Goal: Information Seeking & Learning: Get advice/opinions

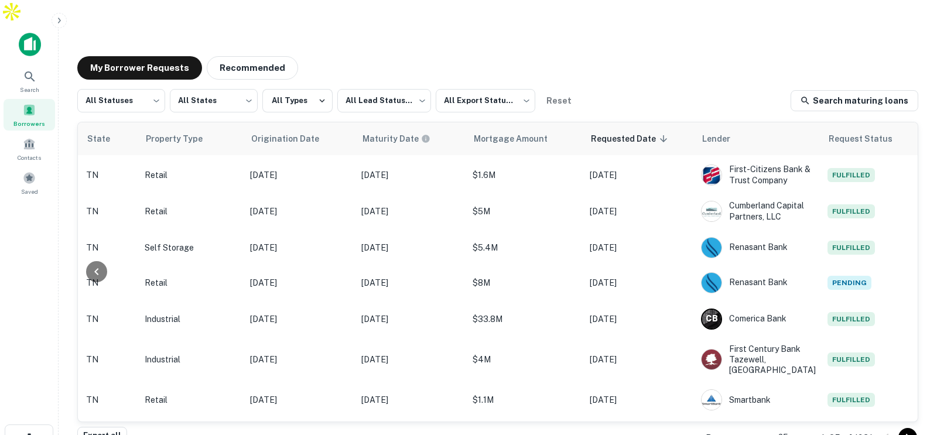
scroll to position [665, 418]
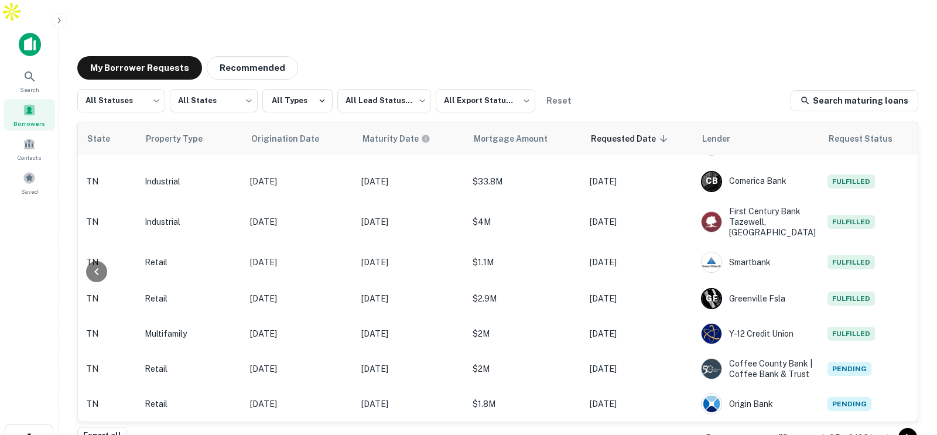
click at [786, 412] on body "Search Borrowers Contacts Saved My Borrower Requests Recommended All Statuses *…" at bounding box center [468, 217] width 937 height 435
click at [790, 328] on li "50" at bounding box center [790, 326] width 40 height 21
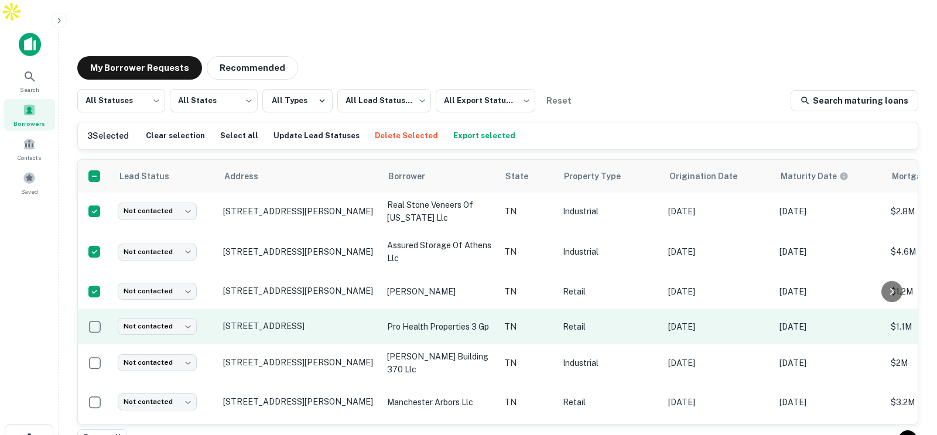
click at [91, 315] on td at bounding box center [95, 326] width 34 height 35
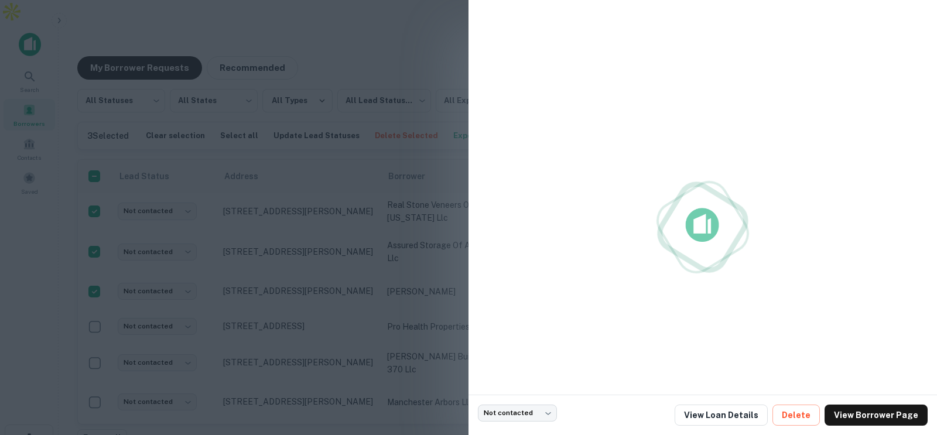
click at [95, 301] on div at bounding box center [468, 217] width 937 height 435
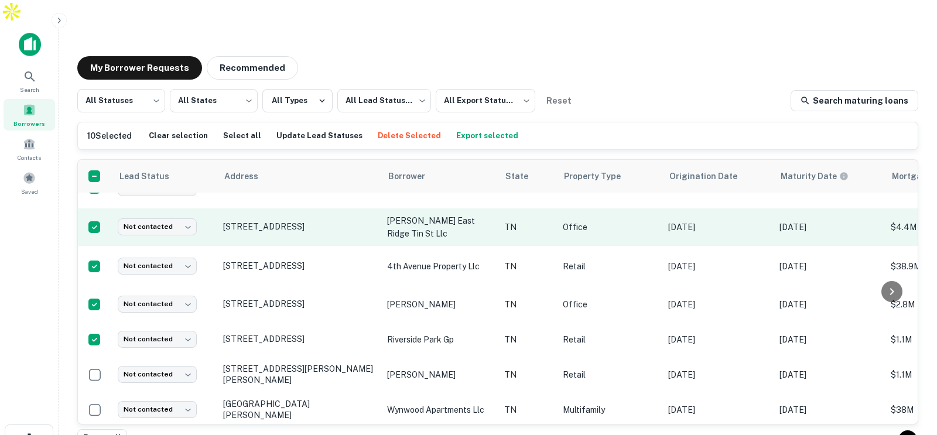
scroll to position [227, 0]
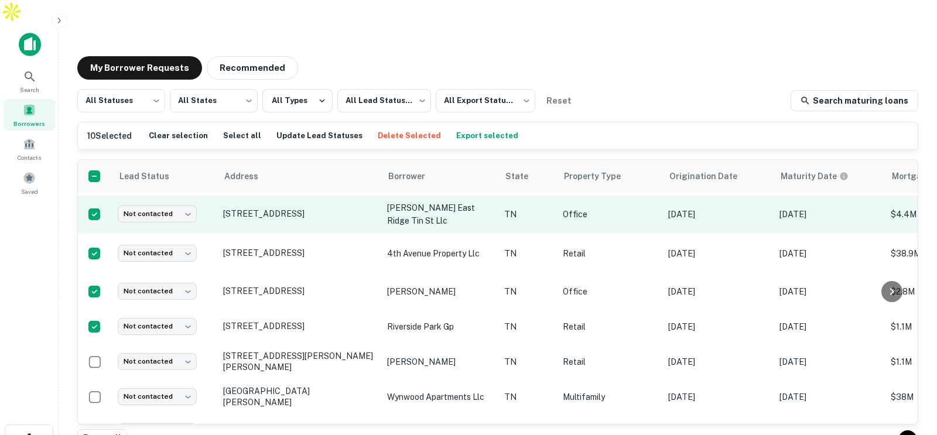
click at [93, 380] on td at bounding box center [95, 397] width 34 height 35
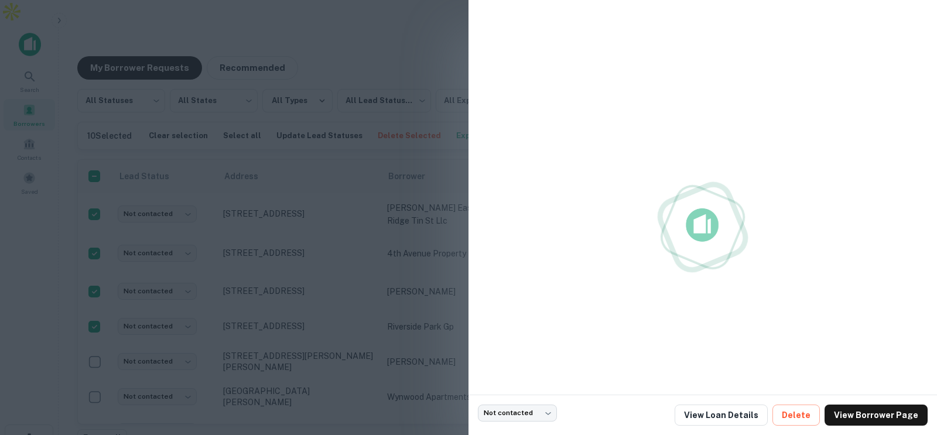
click at [93, 350] on div at bounding box center [468, 217] width 937 height 435
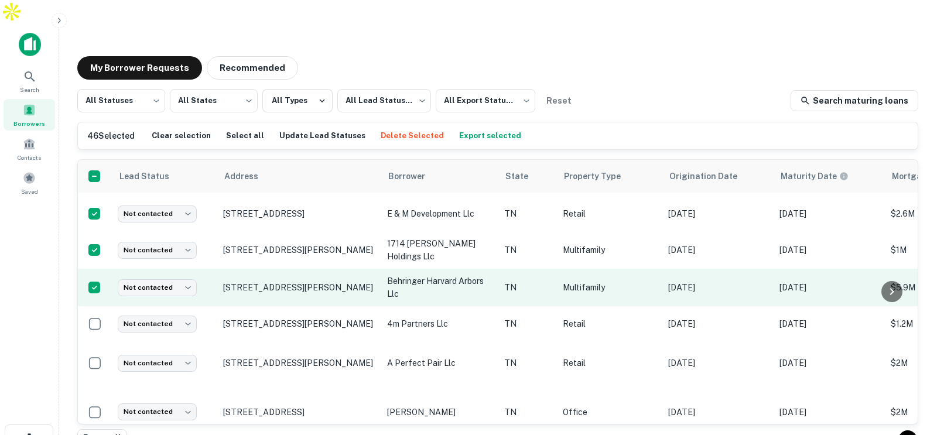
scroll to position [1609, 0]
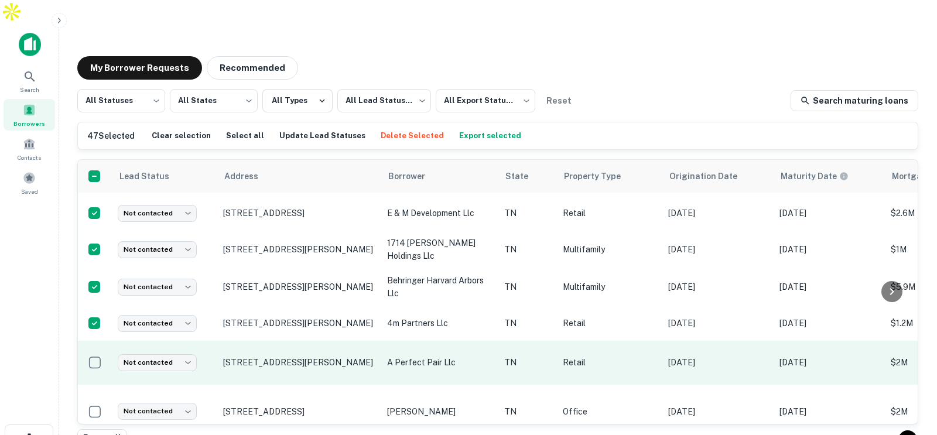
click at [92, 341] on td at bounding box center [95, 363] width 34 height 44
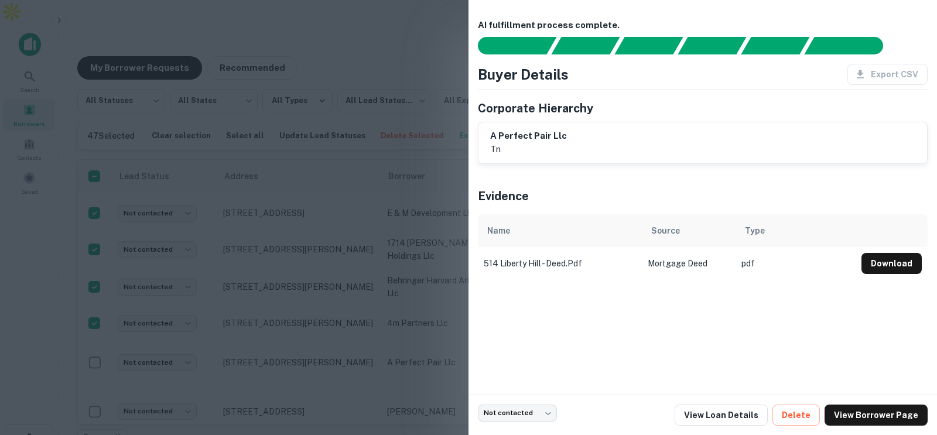
click at [92, 338] on div at bounding box center [468, 217] width 937 height 435
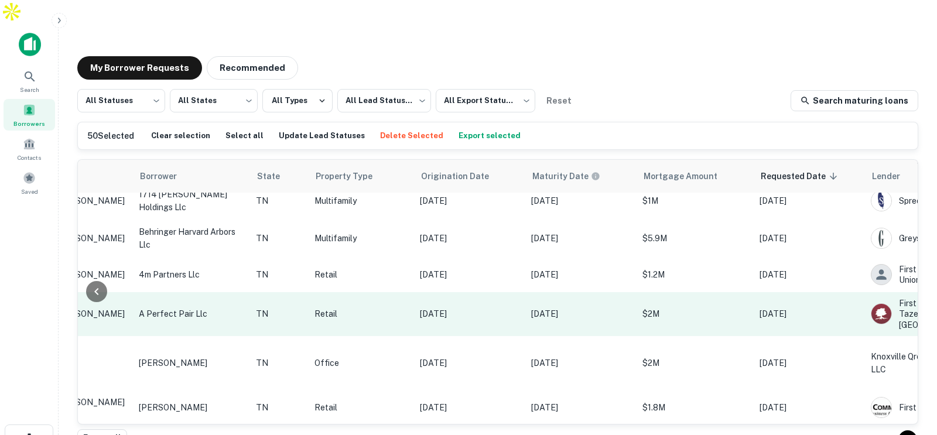
scroll to position [1657, 418]
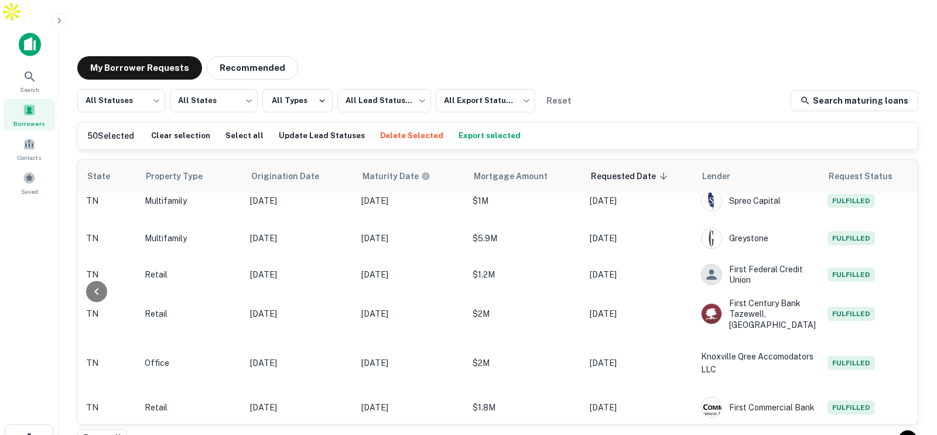
click at [473, 127] on button "Export selected" at bounding box center [490, 136] width 68 height 18
click at [18, 65] on div "Search" at bounding box center [30, 81] width 52 height 32
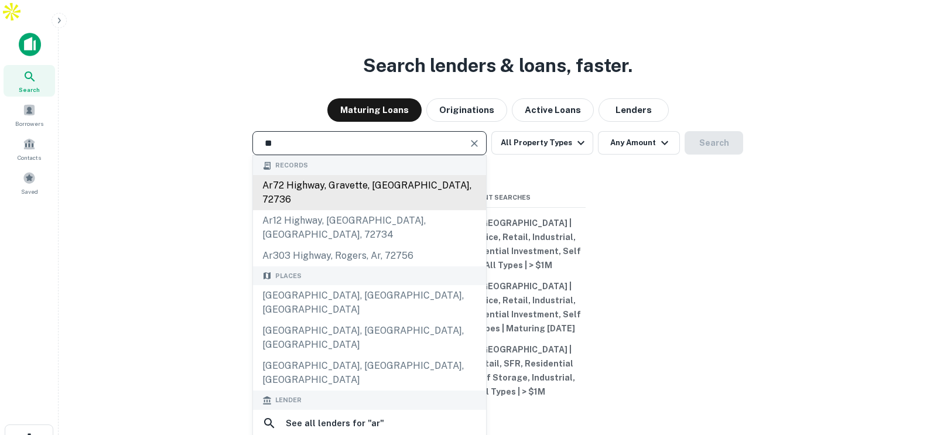
type input "**********"
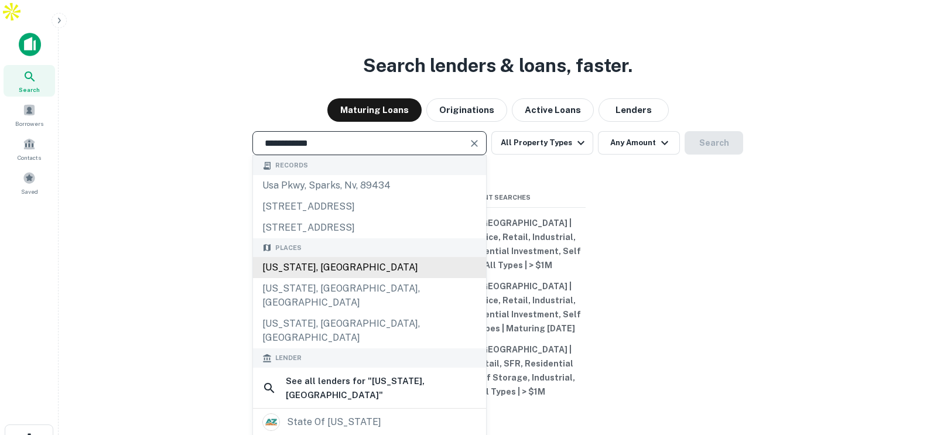
click at [432, 257] on div "[US_STATE], [GEOGRAPHIC_DATA]" at bounding box center [369, 267] width 233 height 21
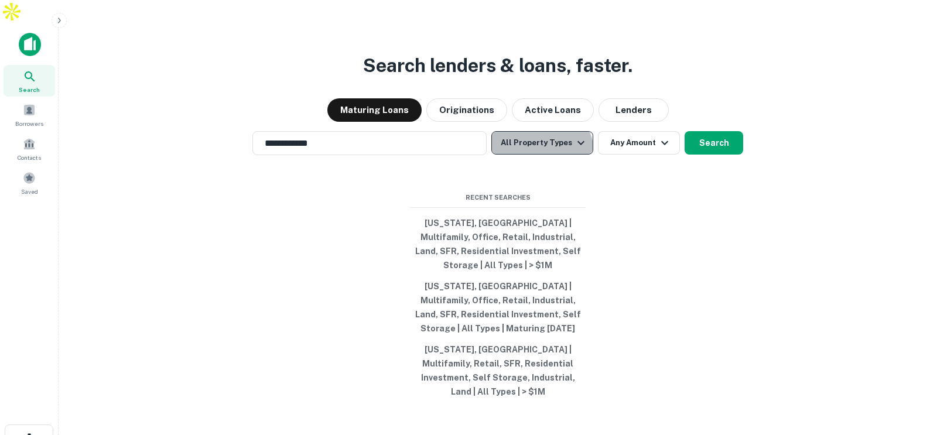
click at [542, 138] on button "All Property Types" at bounding box center [543, 142] width 102 height 23
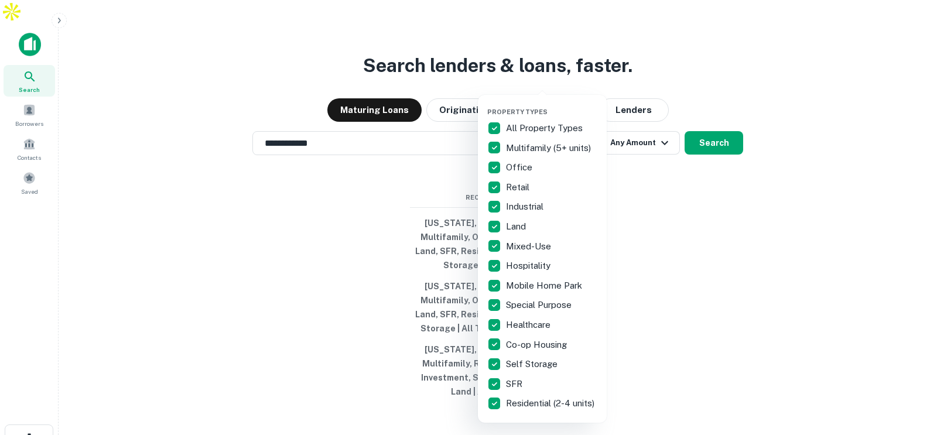
click at [719, 211] on div at bounding box center [468, 217] width 937 height 435
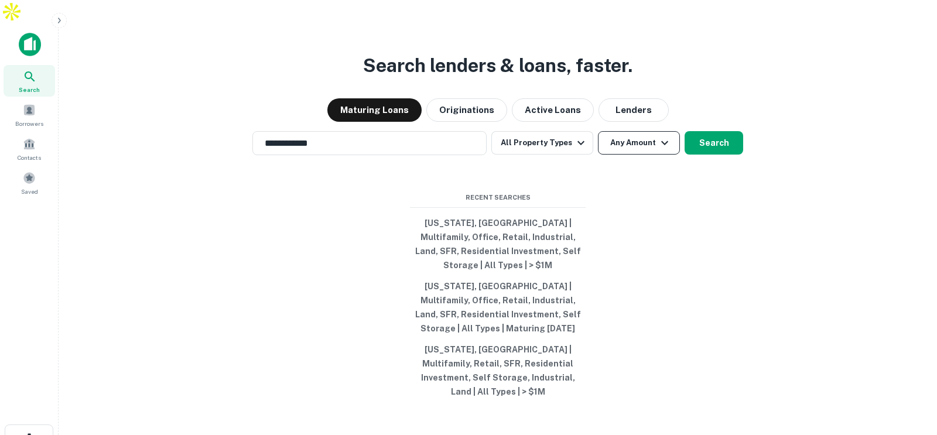
click at [627, 131] on button "Any Amount" at bounding box center [639, 142] width 82 height 23
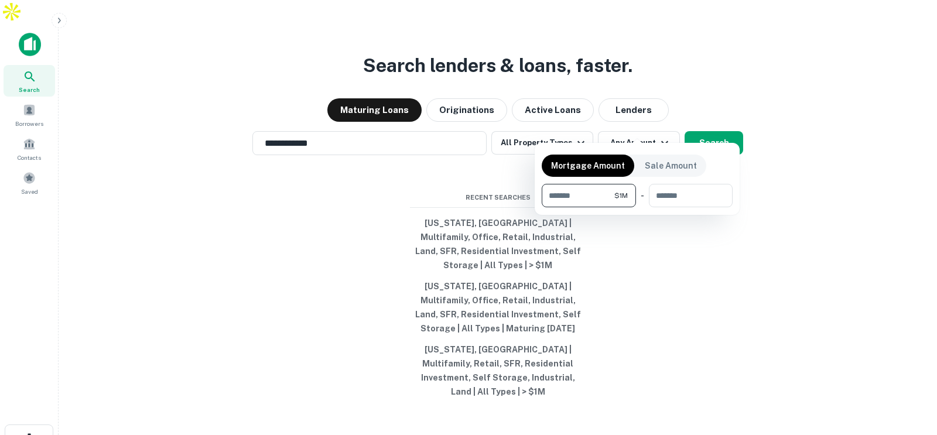
type input "*******"
click at [721, 122] on div at bounding box center [468, 217] width 937 height 435
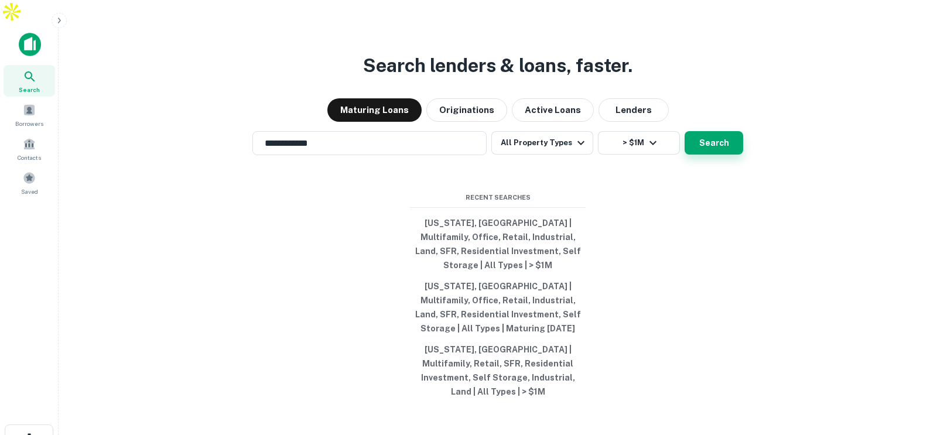
click at [710, 131] on button "Search" at bounding box center [714, 142] width 59 height 23
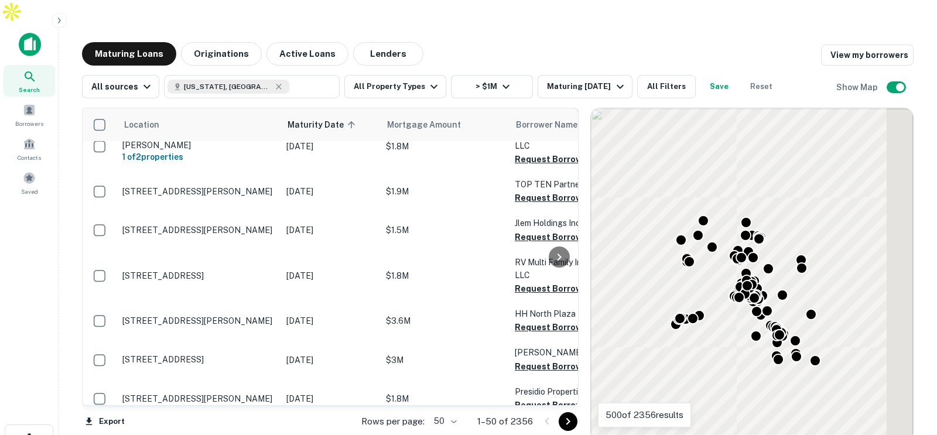
scroll to position [1657, 0]
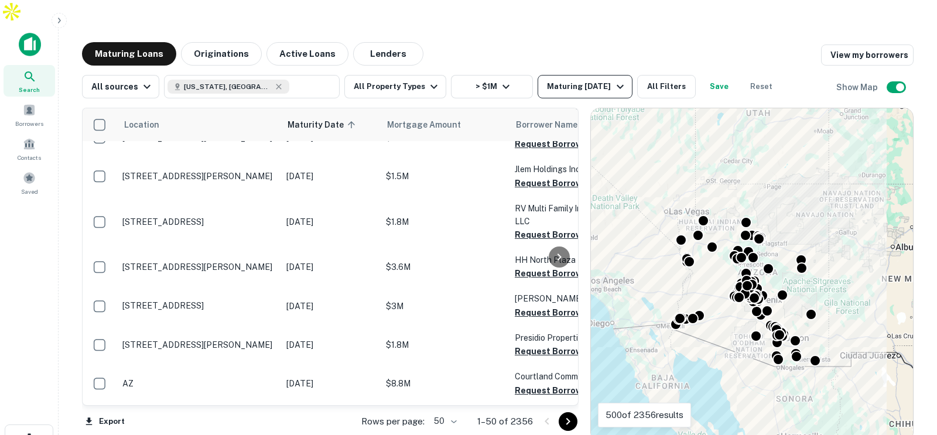
click at [581, 80] on div "Maturing [DATE]" at bounding box center [587, 87] width 80 height 14
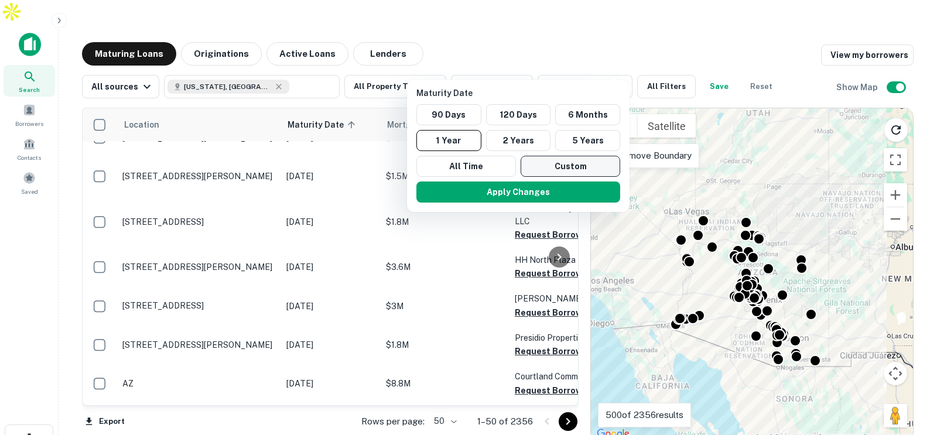
click at [545, 162] on button "Custom" at bounding box center [571, 166] width 100 height 21
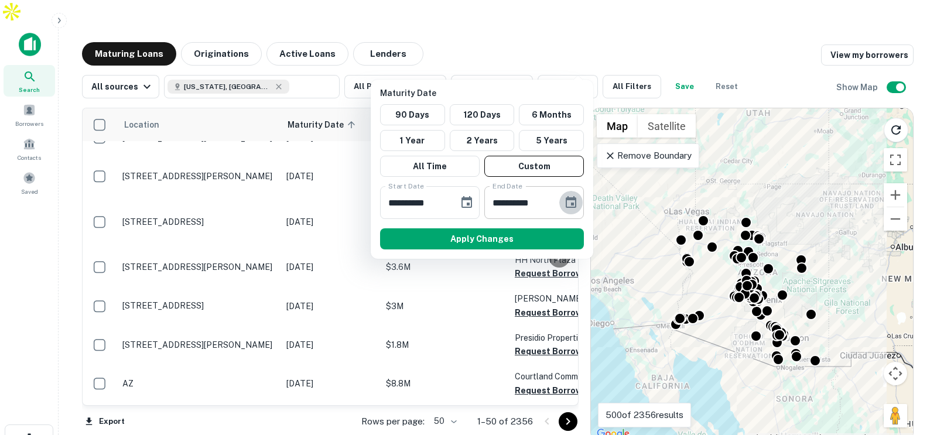
click at [576, 198] on icon "Choose date, selected date is Mar 14, 2026" at bounding box center [571, 202] width 11 height 12
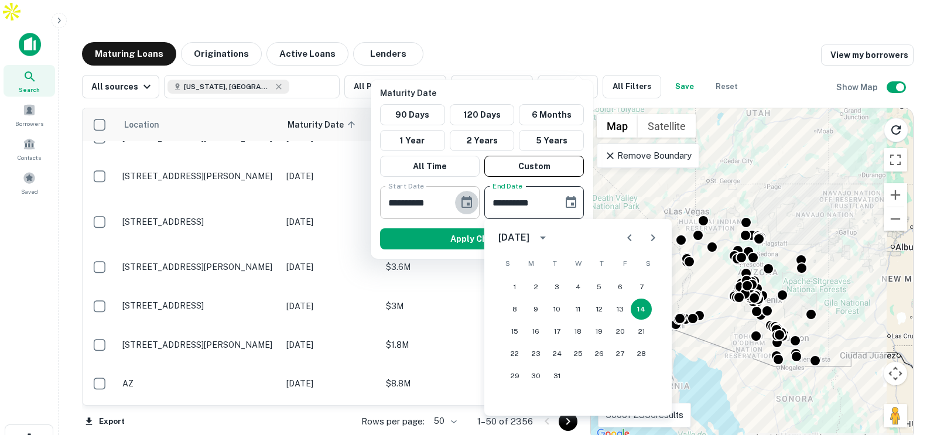
click at [463, 205] on icon "Choose date, selected date is Sep 15, 2025" at bounding box center [467, 203] width 14 height 14
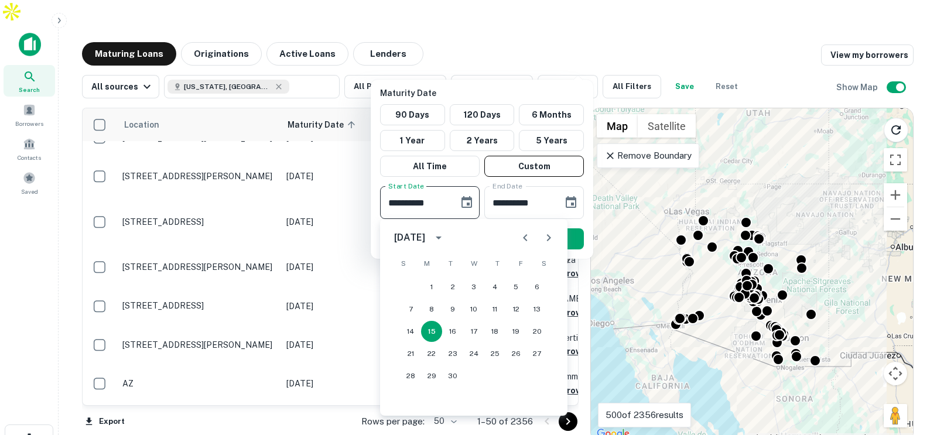
click at [542, 234] on icon "Next month" at bounding box center [549, 238] width 14 height 14
click at [455, 376] on button "30" at bounding box center [452, 376] width 21 height 21
type input "**********"
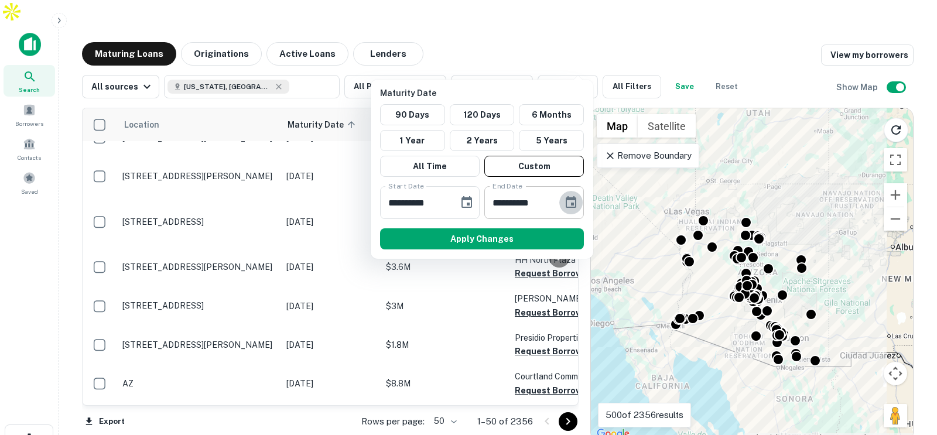
click at [565, 207] on icon "Choose date, selected date is Mar 14, 2026" at bounding box center [571, 203] width 14 height 14
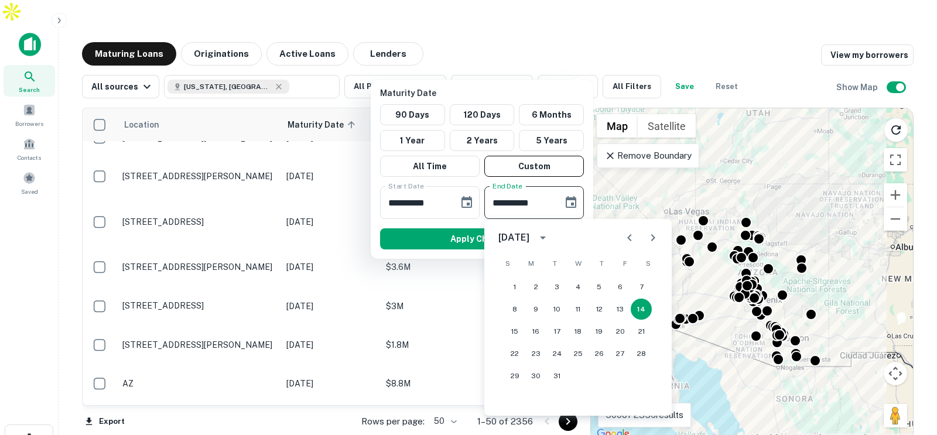
click at [656, 236] on icon "Next month" at bounding box center [653, 238] width 14 height 14
click at [630, 237] on icon "Previous month" at bounding box center [630, 238] width 14 height 14
click at [616, 378] on button "30" at bounding box center [620, 376] width 21 height 21
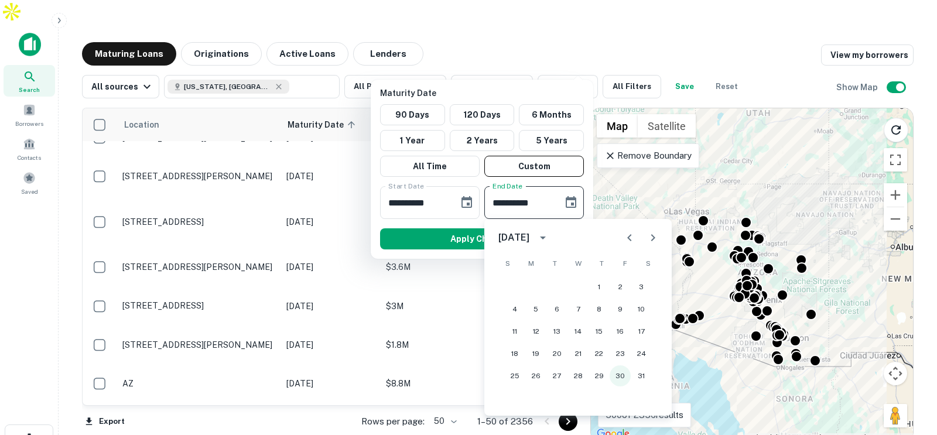
type input "**********"
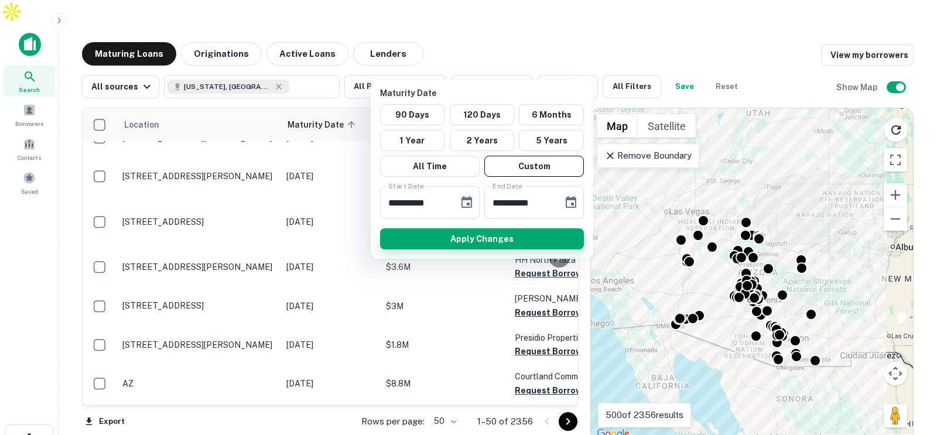
click at [531, 242] on button "Apply Changes" at bounding box center [482, 238] width 204 height 21
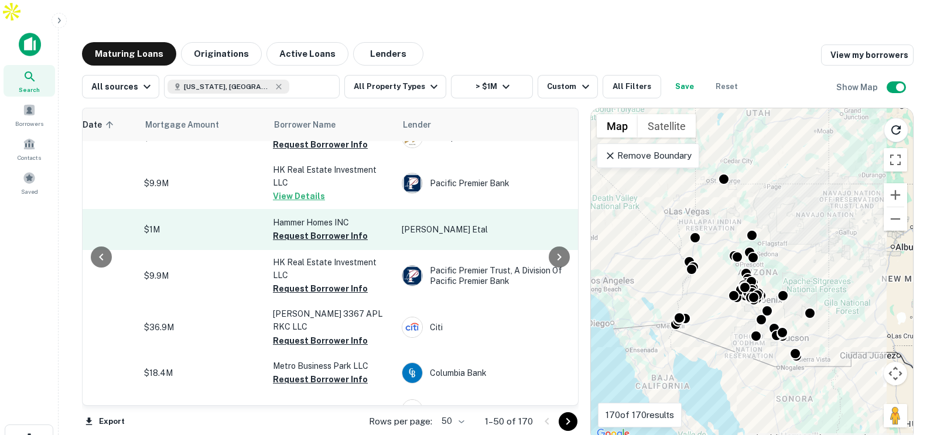
scroll to position [1656, 229]
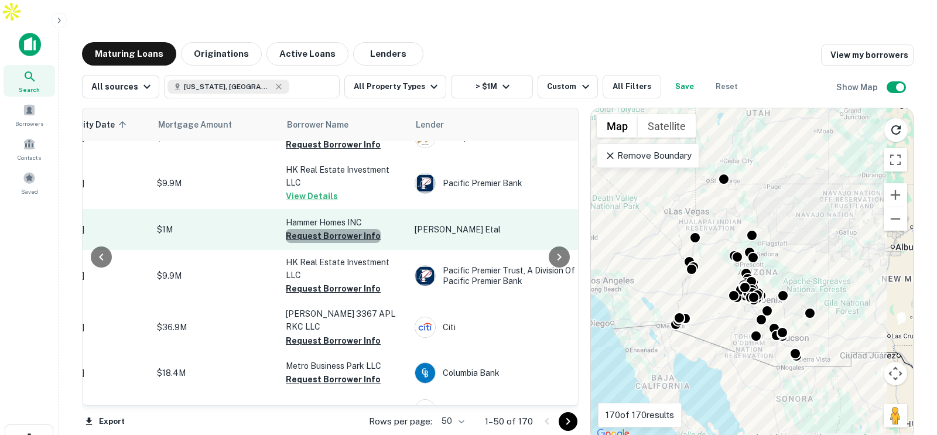
click at [344, 229] on button "Request Borrower Info" at bounding box center [333, 236] width 95 height 14
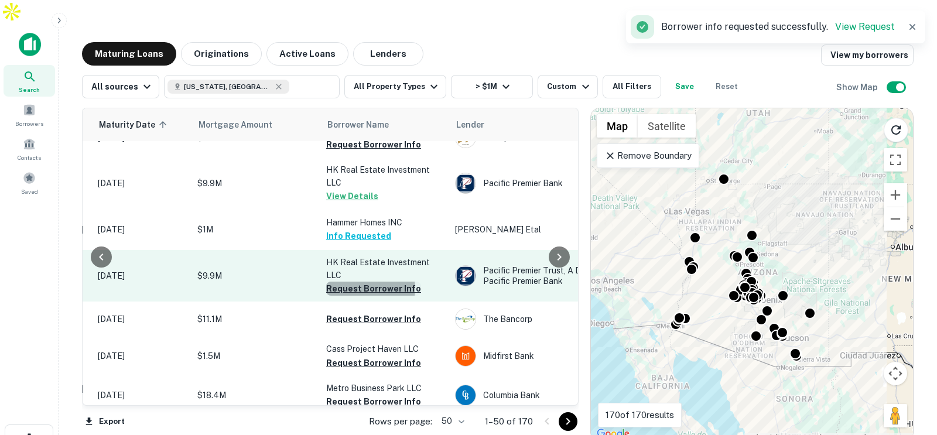
click at [370, 282] on button "Request Borrower Info" at bounding box center [373, 289] width 95 height 14
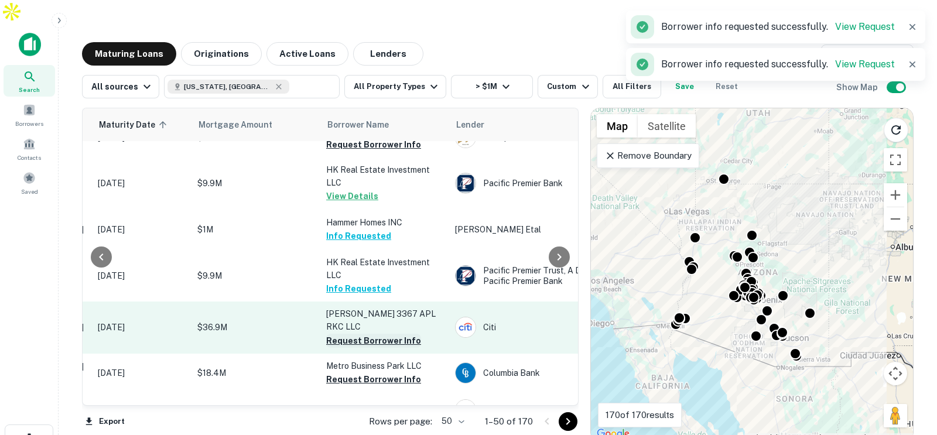
click at [364, 334] on button "Request Borrower Info" at bounding box center [373, 341] width 95 height 14
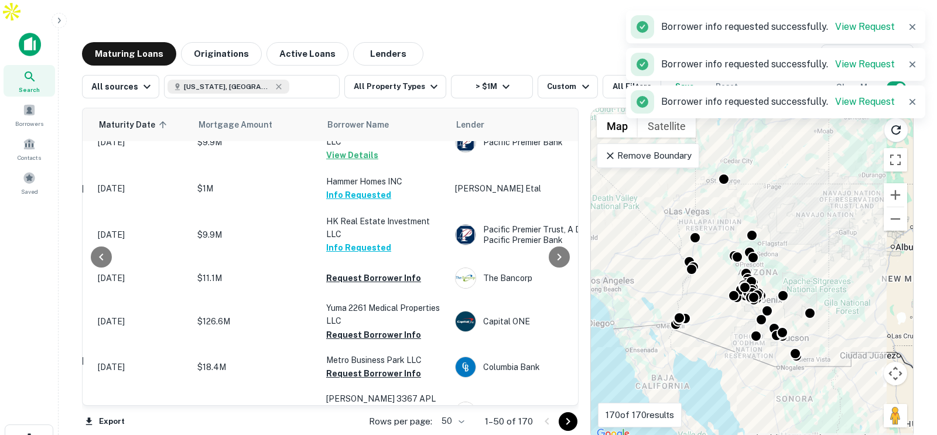
scroll to position [1697, 189]
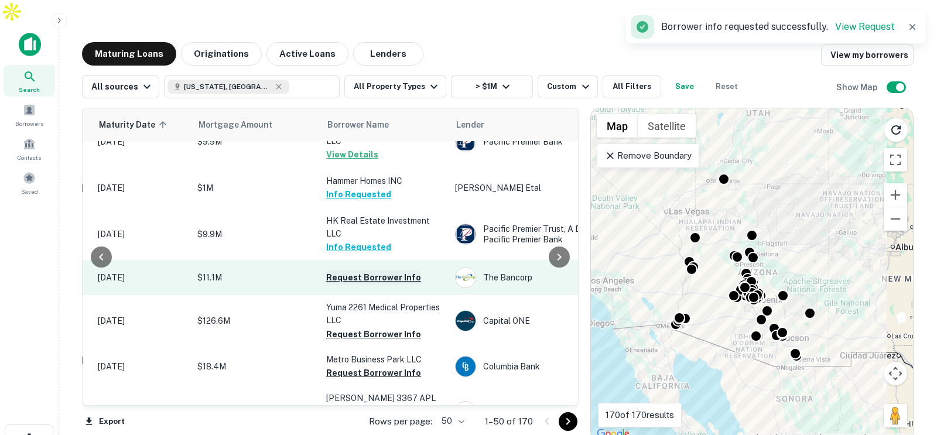
click at [388, 271] on button "Request Borrower Info" at bounding box center [373, 278] width 95 height 14
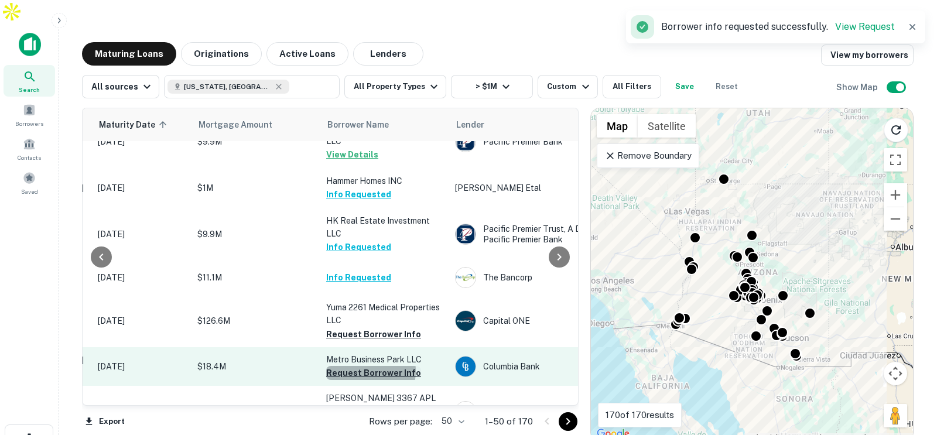
click at [367, 366] on button "Request Borrower Info" at bounding box center [373, 373] width 95 height 14
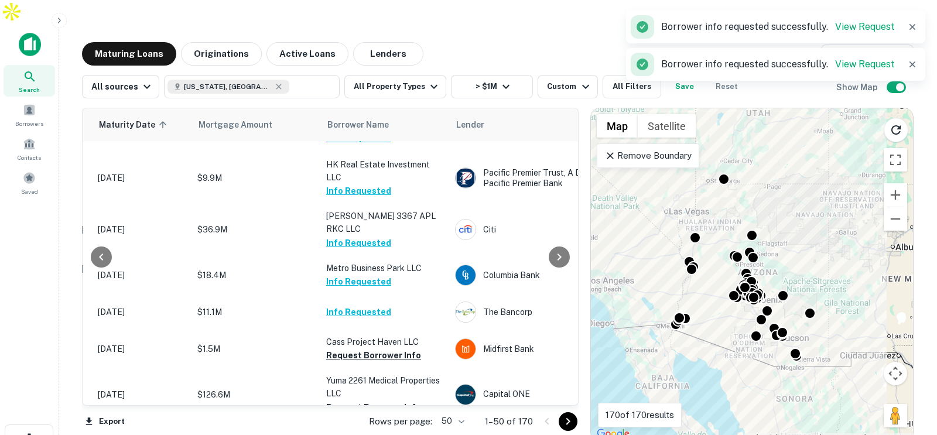
scroll to position [1787, 189]
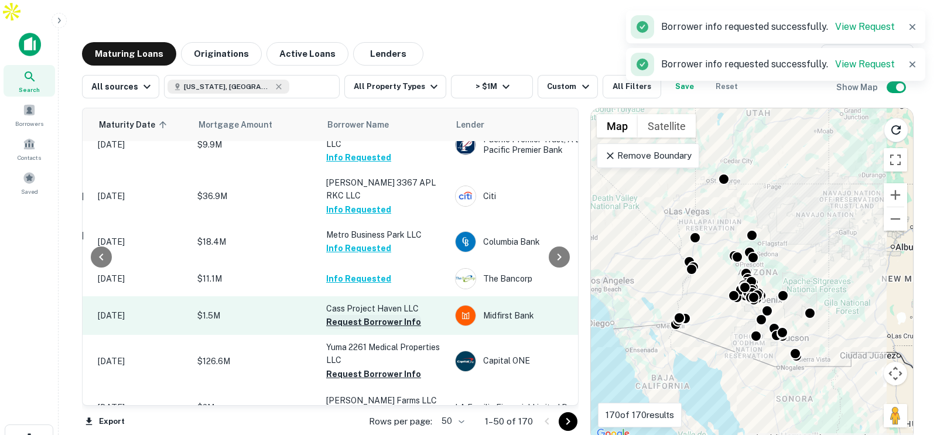
click at [357, 315] on button "Request Borrower Info" at bounding box center [373, 322] width 95 height 14
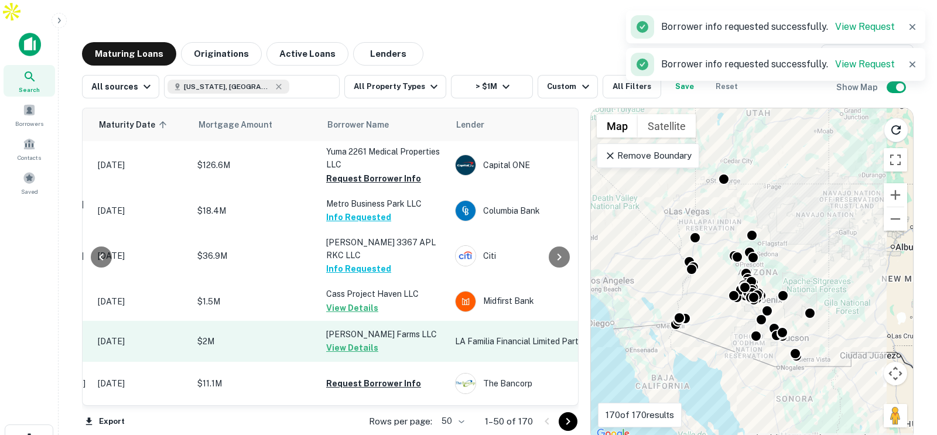
scroll to position [1864, 189]
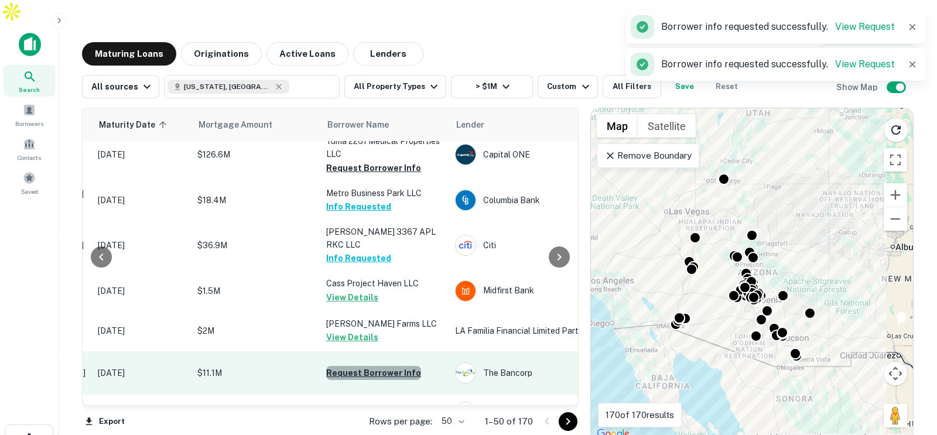
click at [377, 366] on button "Request Borrower Info" at bounding box center [373, 373] width 95 height 14
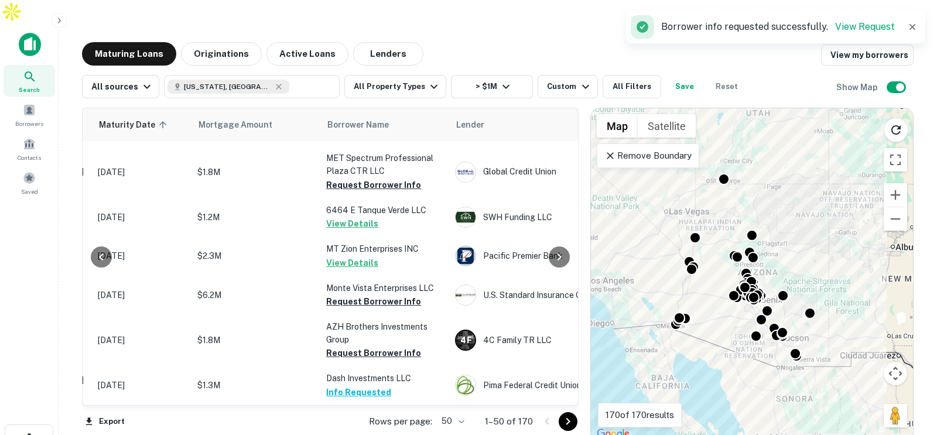
scroll to position [0, 189]
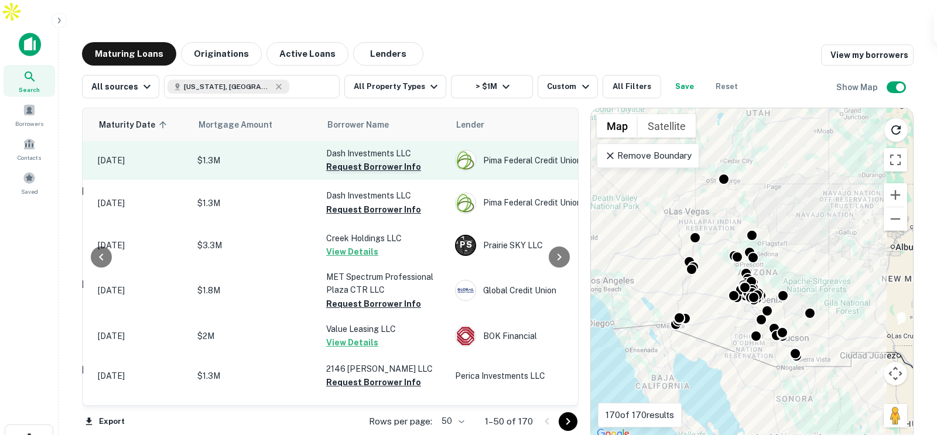
click at [359, 160] on button "Request Borrower Info" at bounding box center [373, 167] width 95 height 14
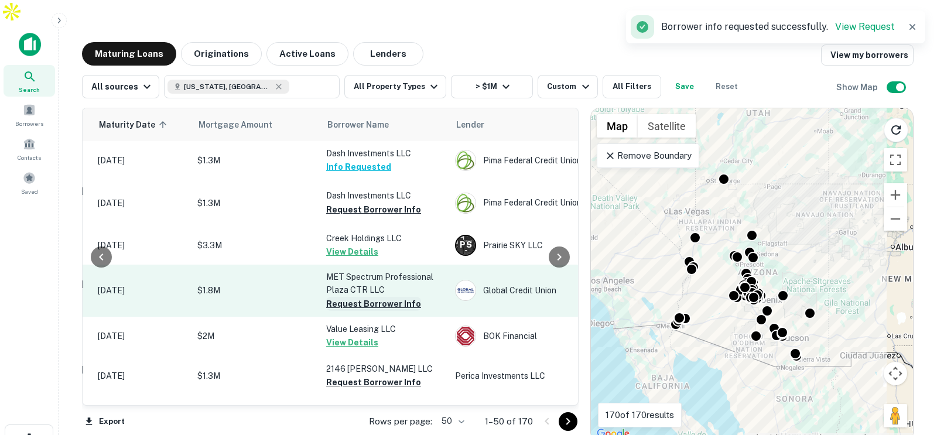
click at [366, 297] on button "Request Borrower Info" at bounding box center [373, 304] width 95 height 14
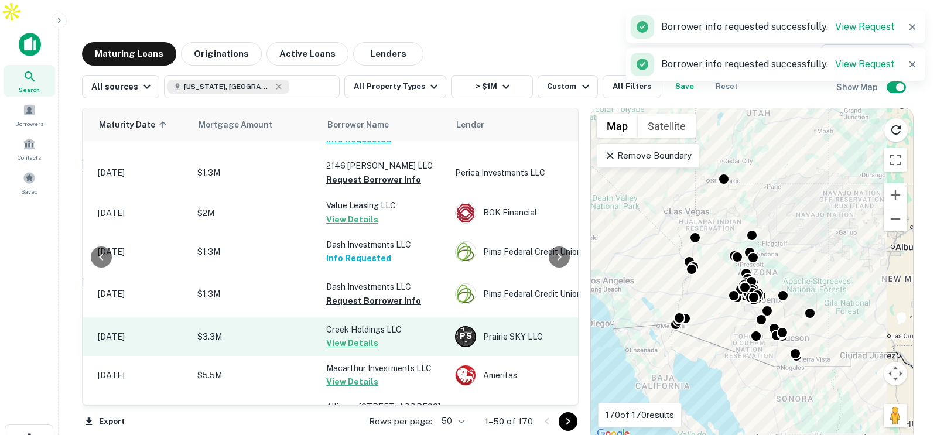
scroll to position [51, 189]
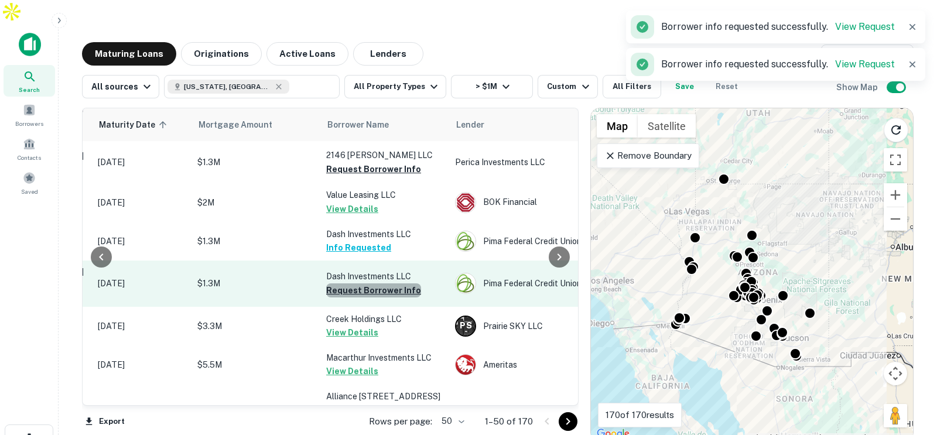
click at [377, 284] on button "Request Borrower Info" at bounding box center [373, 291] width 95 height 14
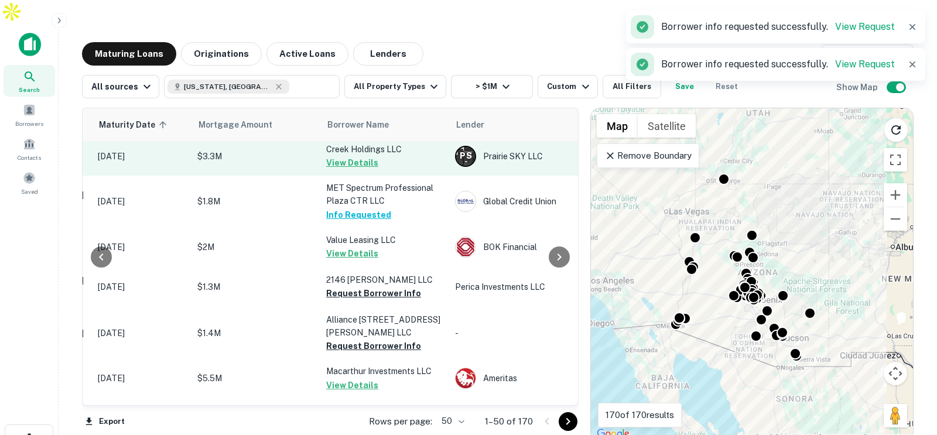
scroll to position [91, 189]
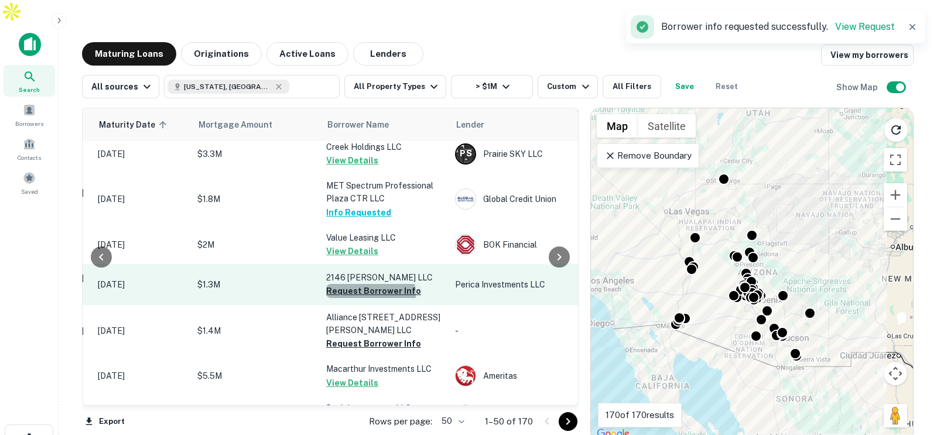
click at [359, 284] on button "Request Borrower Info" at bounding box center [373, 291] width 95 height 14
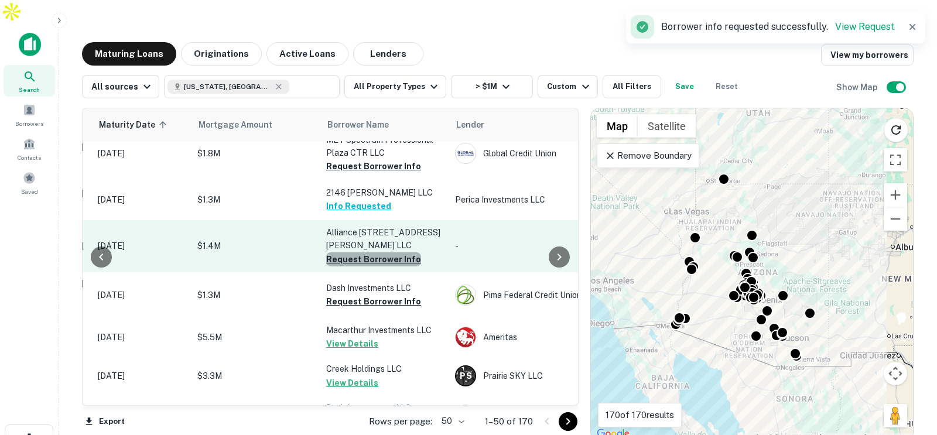
click at [377, 252] on button "Request Borrower Info" at bounding box center [373, 259] width 95 height 14
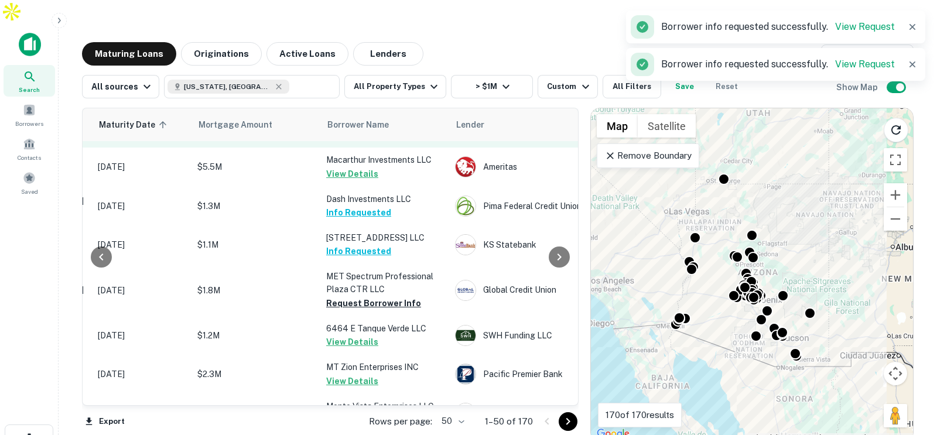
scroll to position [300, 189]
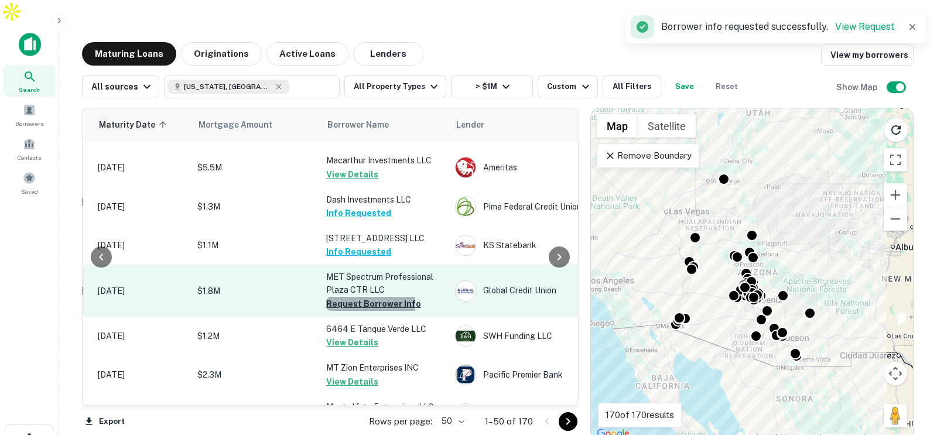
click at [359, 297] on button "Request Borrower Info" at bounding box center [373, 304] width 95 height 14
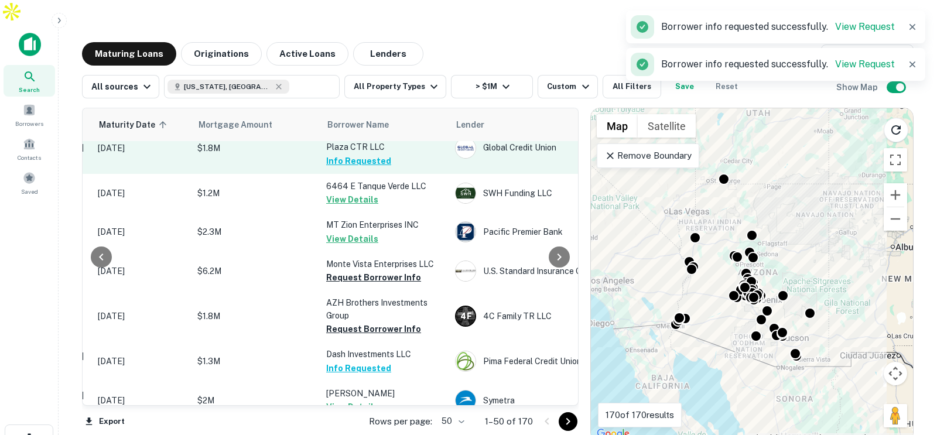
scroll to position [450, 189]
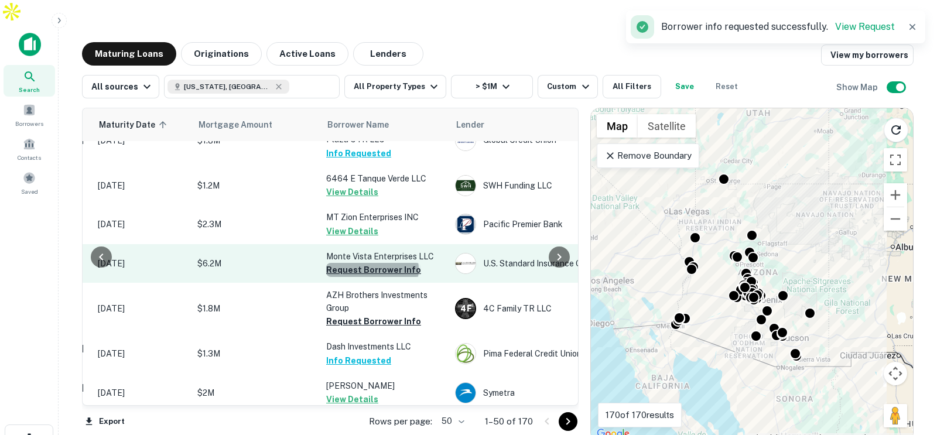
click at [372, 263] on button "Request Borrower Info" at bounding box center [373, 270] width 95 height 14
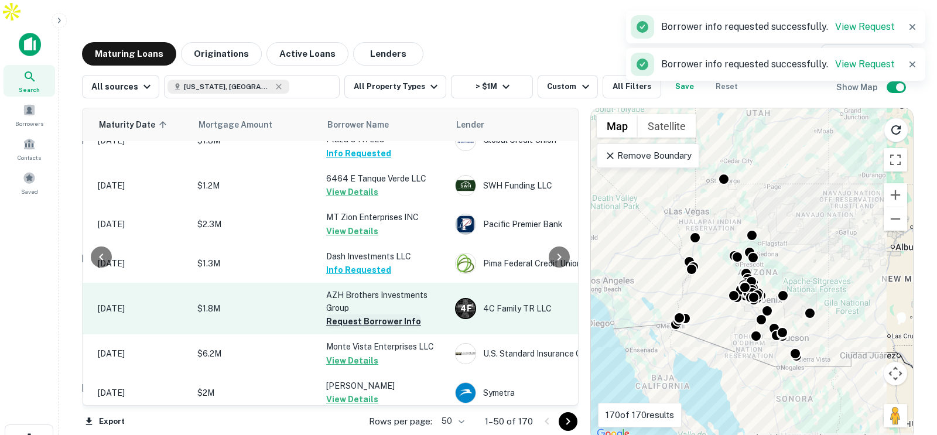
click at [363, 315] on button "Request Borrower Info" at bounding box center [373, 322] width 95 height 14
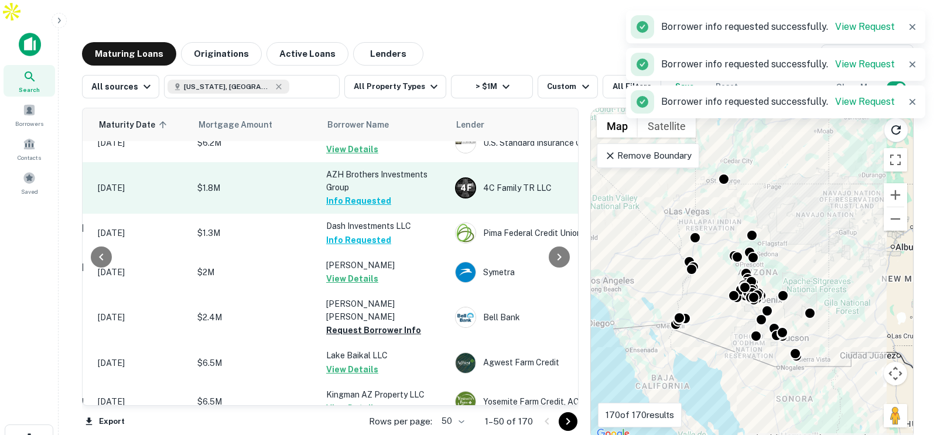
scroll to position [576, 189]
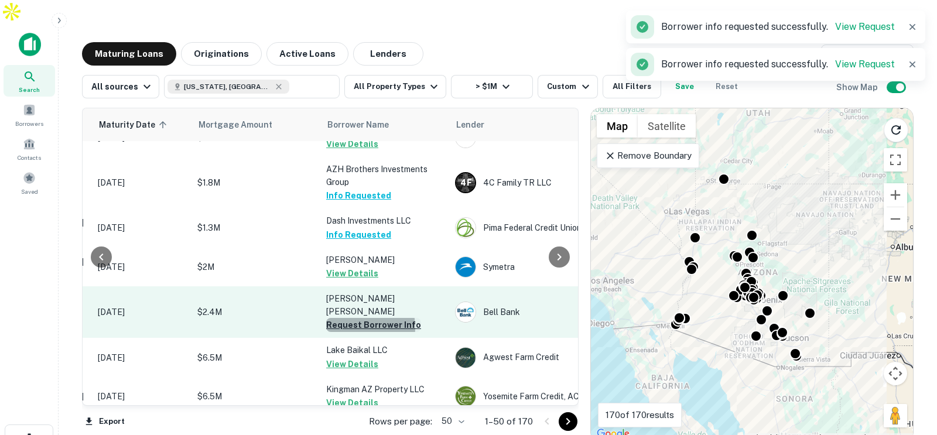
click at [351, 318] on button "Request Borrower Info" at bounding box center [373, 325] width 95 height 14
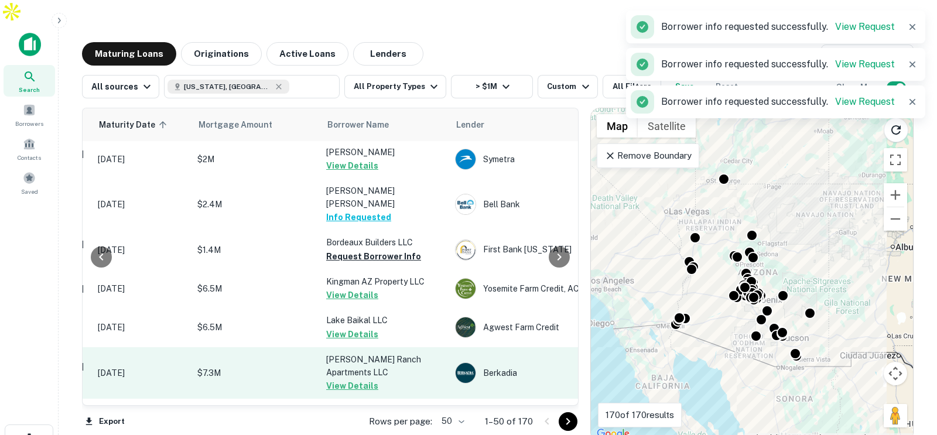
scroll to position [723, 189]
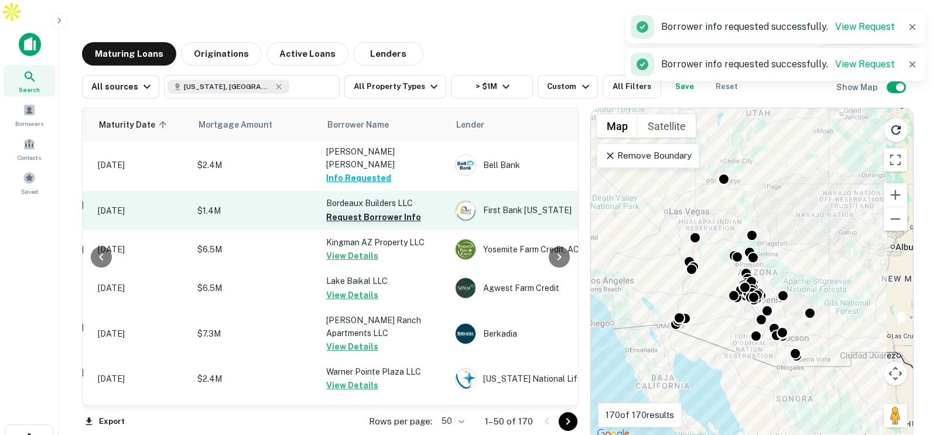
click at [350, 210] on button "Request Borrower Info" at bounding box center [373, 217] width 95 height 14
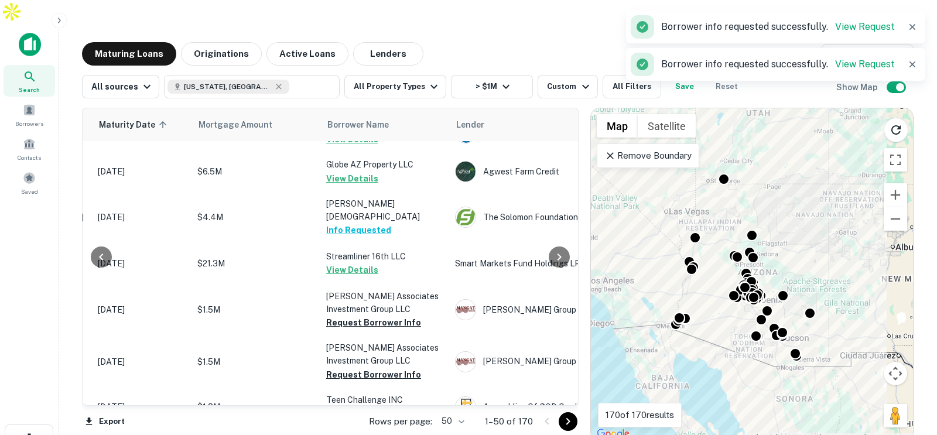
scroll to position [971, 189]
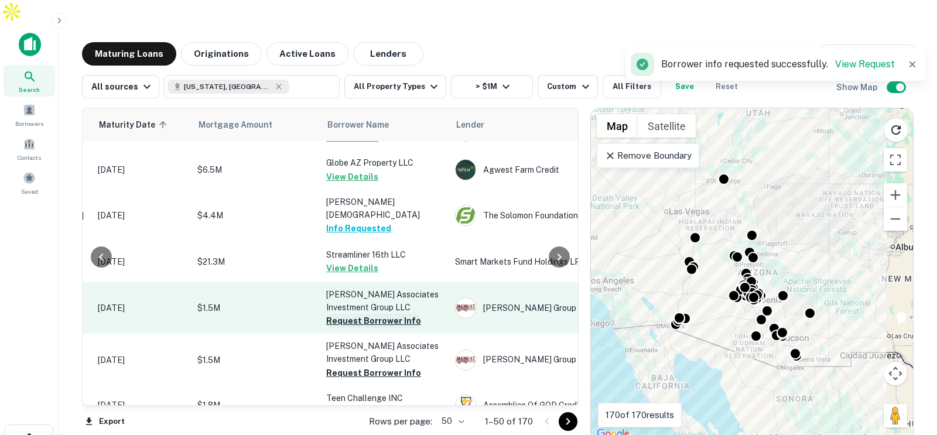
click at [369, 314] on button "Request Borrower Info" at bounding box center [373, 321] width 95 height 14
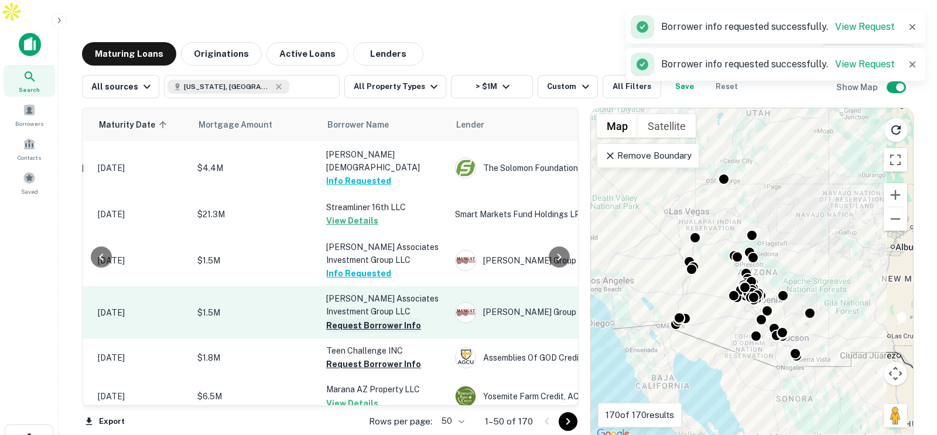
scroll to position [1019, 189]
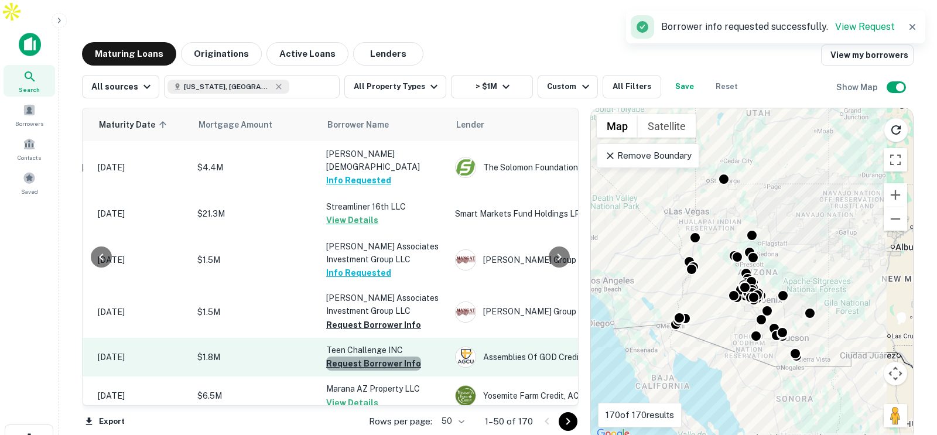
click at [376, 357] on button "Request Borrower Info" at bounding box center [373, 364] width 95 height 14
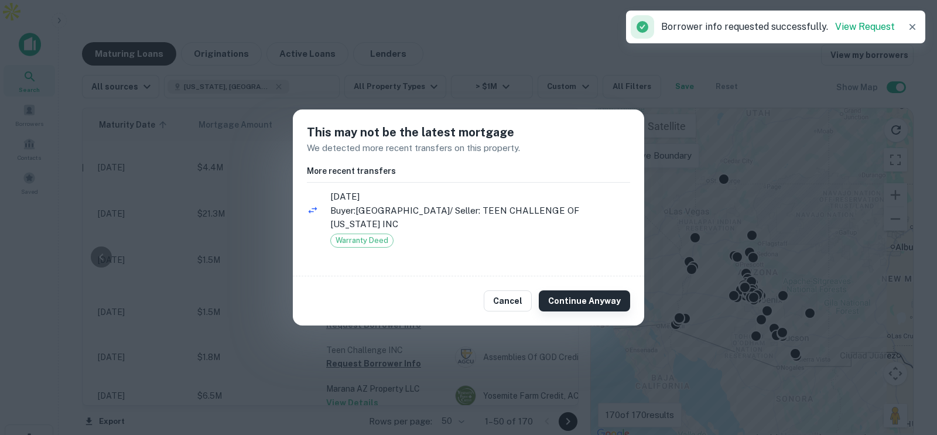
click at [594, 291] on button "Continue Anyway" at bounding box center [584, 301] width 91 height 21
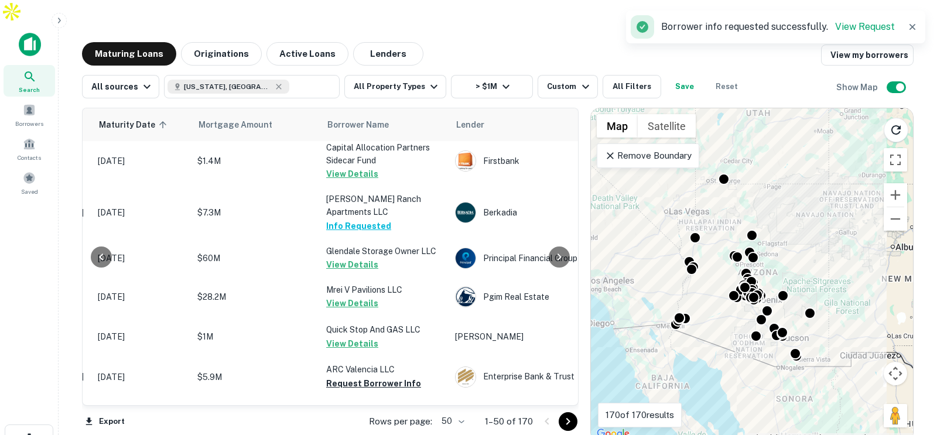
scroll to position [1373, 189]
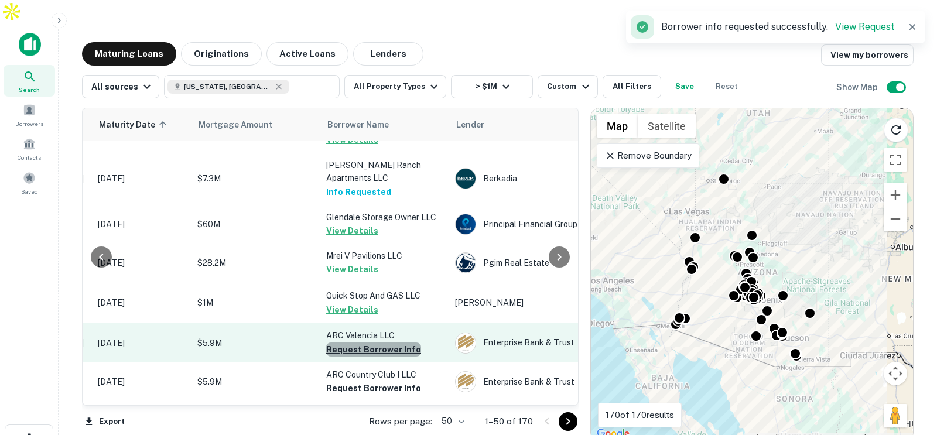
click at [374, 343] on button "Request Borrower Info" at bounding box center [373, 350] width 95 height 14
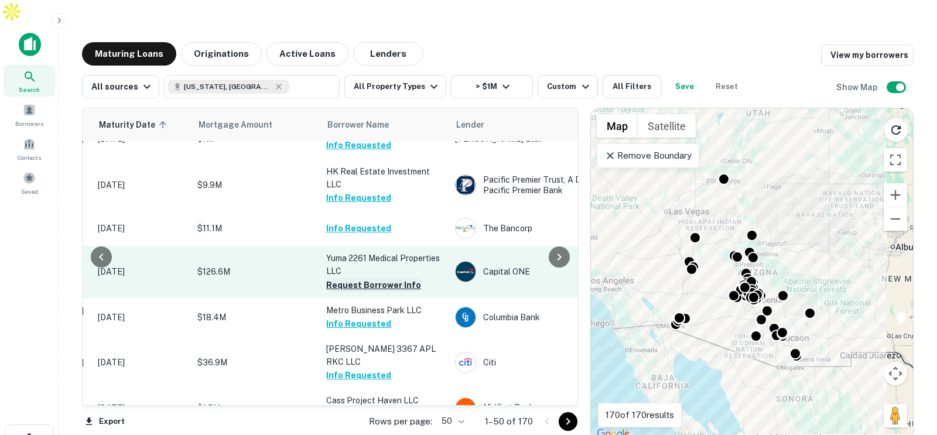
scroll to position [1864, 189]
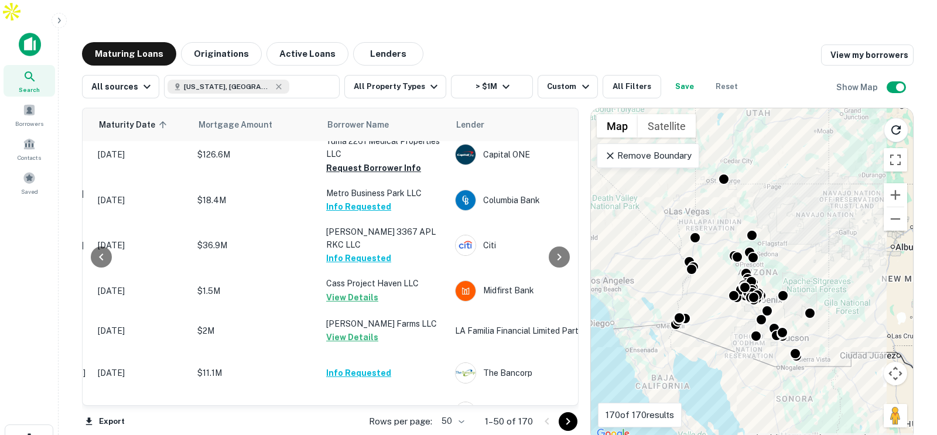
click at [567, 418] on icon "Go to next page" at bounding box center [568, 421] width 4 height 7
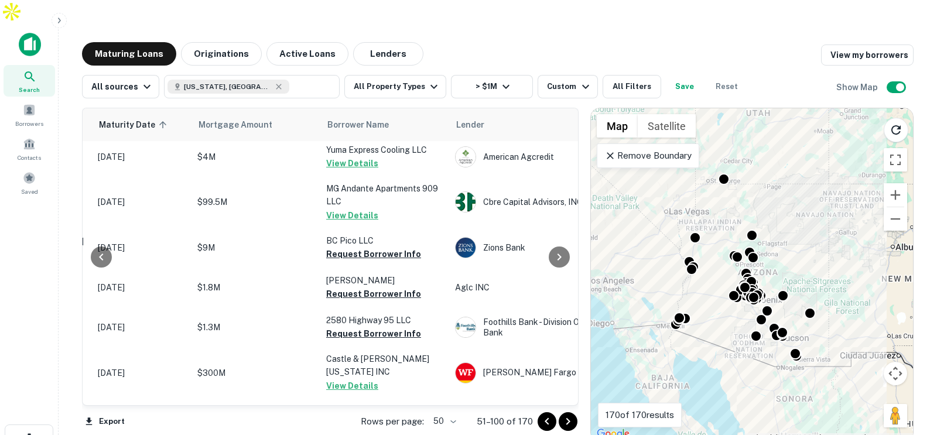
scroll to position [749, 189]
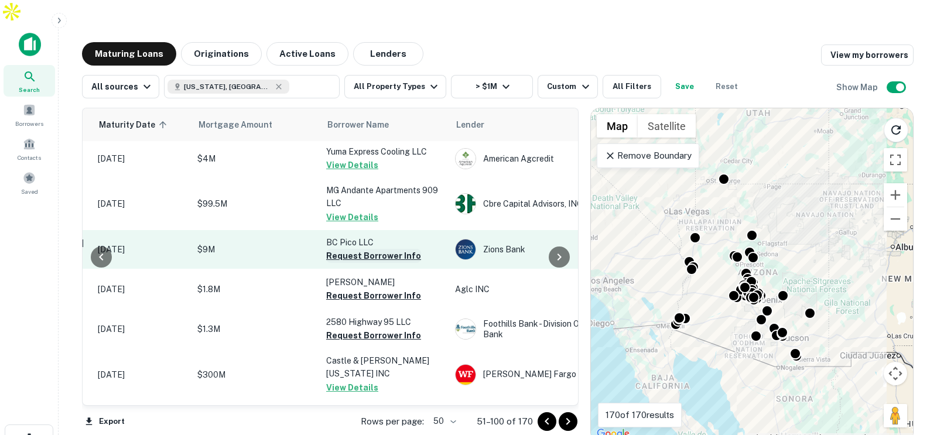
click at [369, 249] on button "Request Borrower Info" at bounding box center [373, 256] width 95 height 14
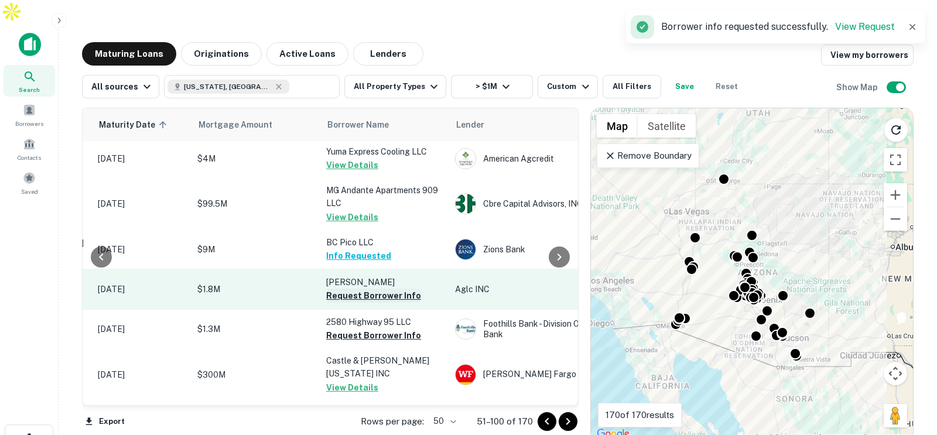
click at [366, 289] on button "Request Borrower Info" at bounding box center [373, 296] width 95 height 14
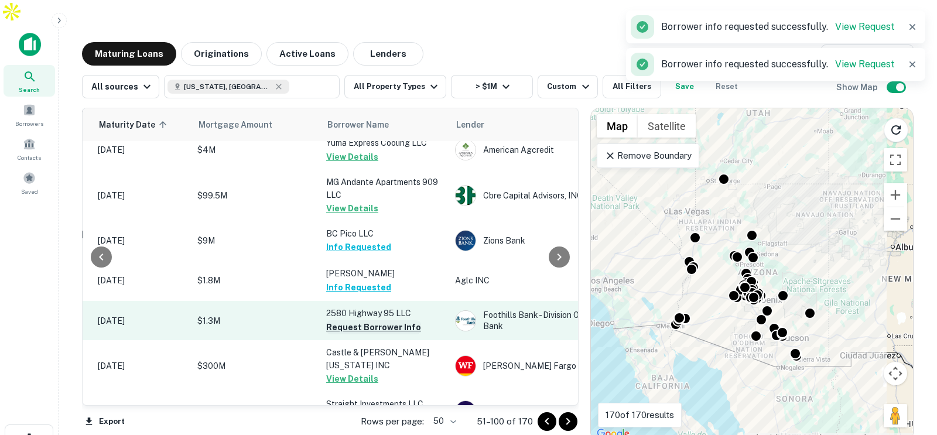
scroll to position [740, 189]
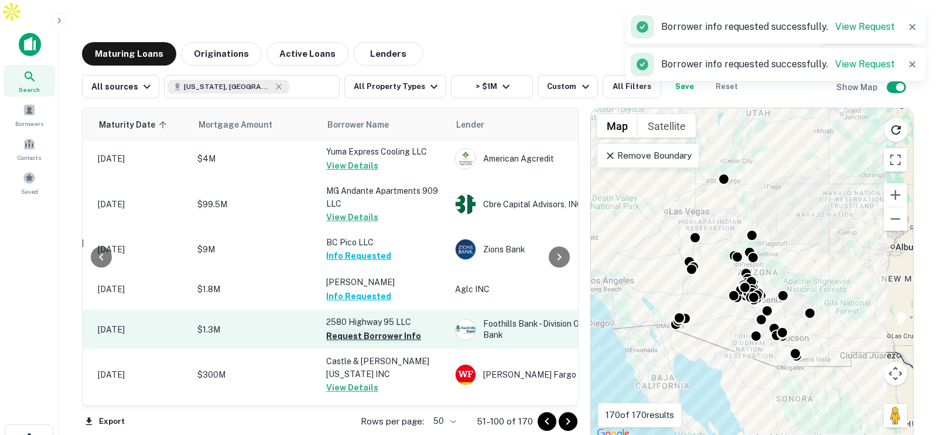
click at [366, 329] on button "Request Borrower Info" at bounding box center [373, 336] width 95 height 14
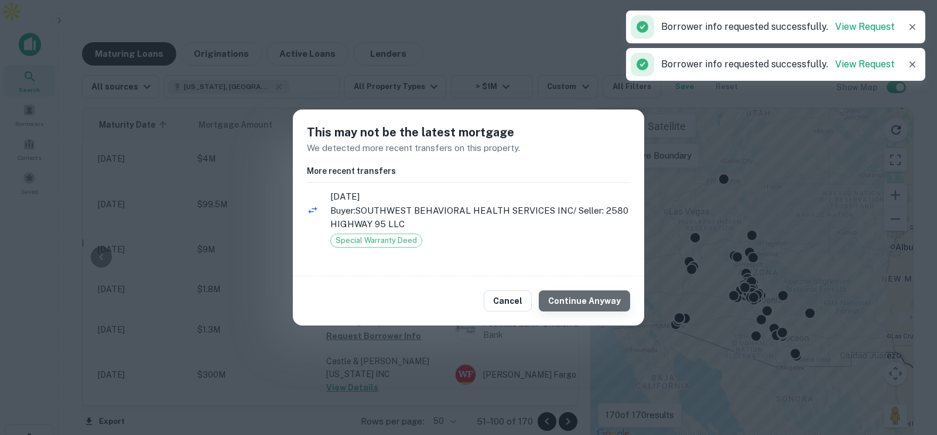
click at [603, 291] on button "Continue Anyway" at bounding box center [584, 301] width 91 height 21
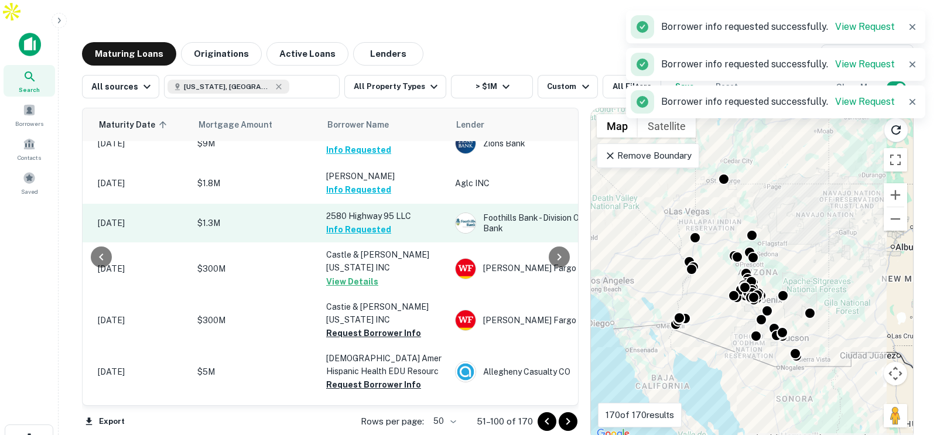
scroll to position [856, 189]
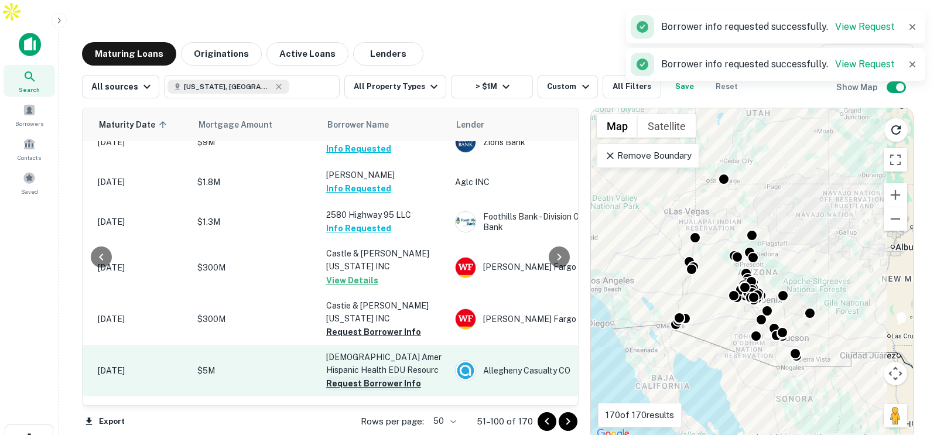
click at [373, 377] on button "Request Borrower Info" at bounding box center [373, 384] width 95 height 14
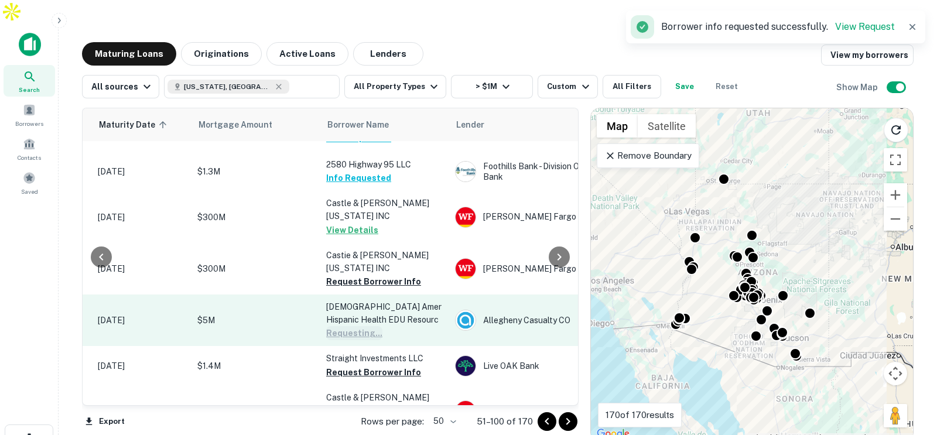
scroll to position [907, 189]
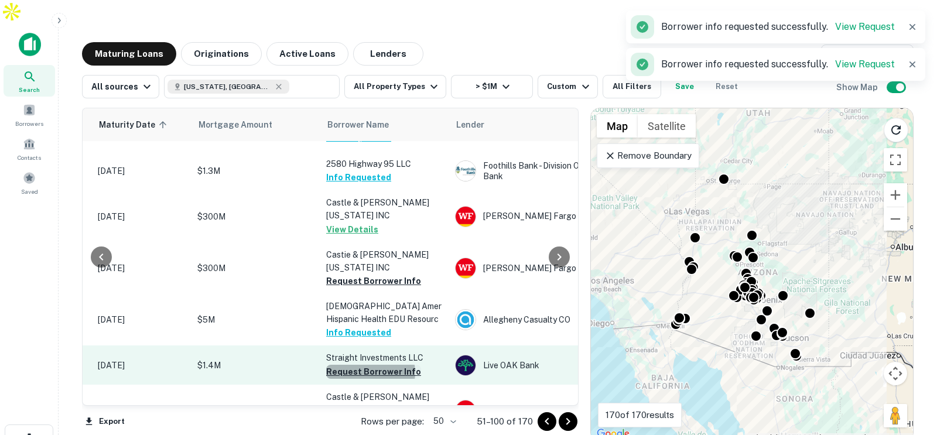
click at [370, 365] on button "Request Borrower Info" at bounding box center [373, 372] width 95 height 14
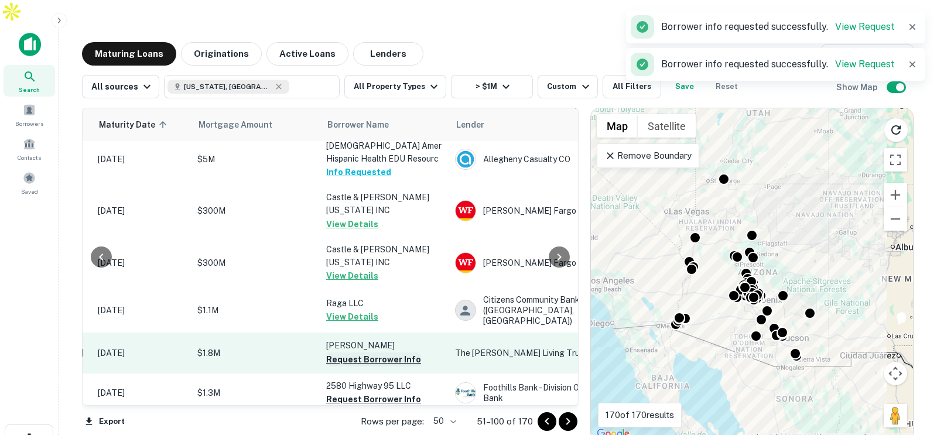
scroll to position [1090, 189]
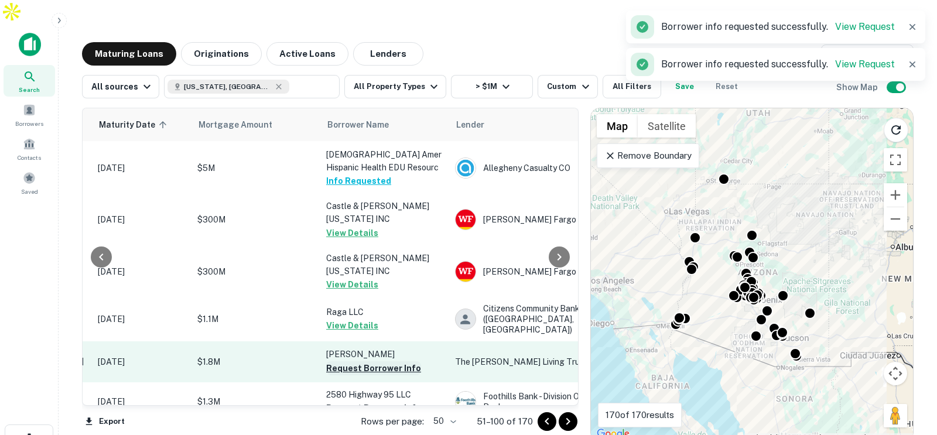
click at [374, 361] on button "Request Borrower Info" at bounding box center [373, 368] width 95 height 14
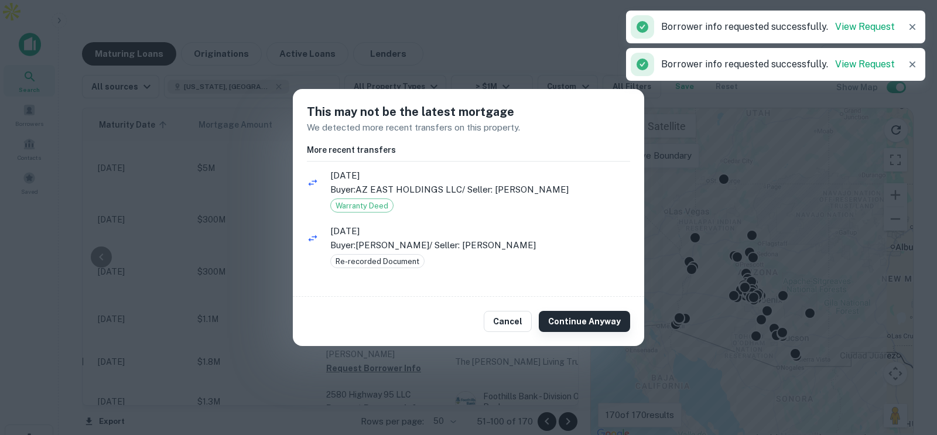
click at [564, 316] on button "Continue Anyway" at bounding box center [584, 321] width 91 height 21
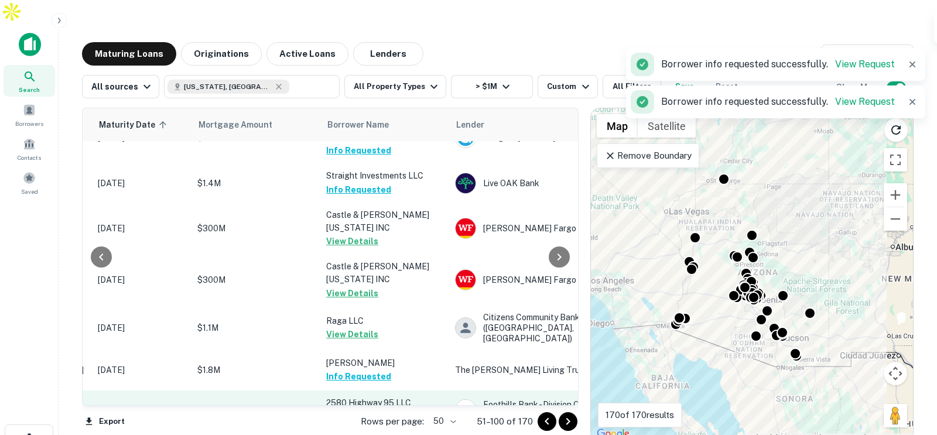
scroll to position [1098, 189]
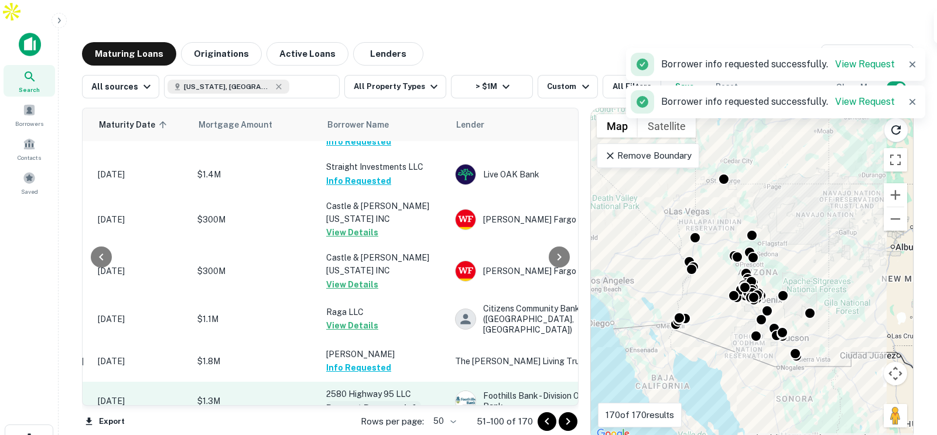
click at [388, 401] on button "Request Borrower Info" at bounding box center [373, 408] width 95 height 14
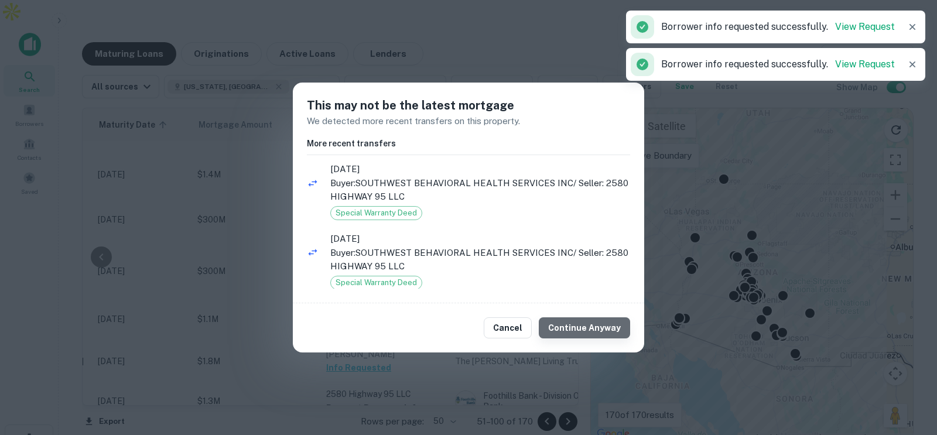
click at [591, 327] on button "Continue Anyway" at bounding box center [584, 328] width 91 height 21
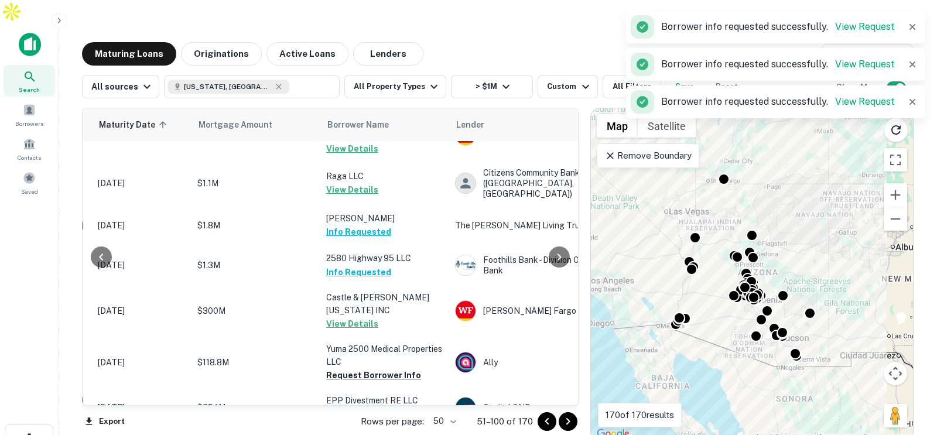
scroll to position [1239, 189]
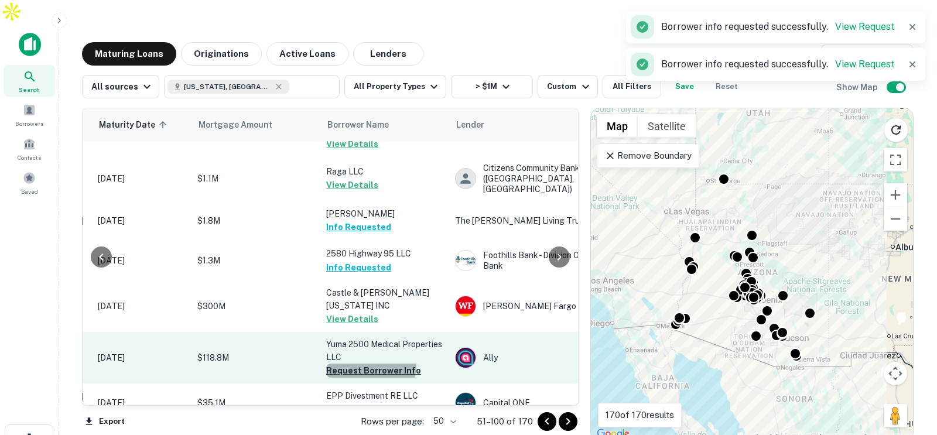
click at [368, 364] on button "Request Borrower Info" at bounding box center [373, 371] width 95 height 14
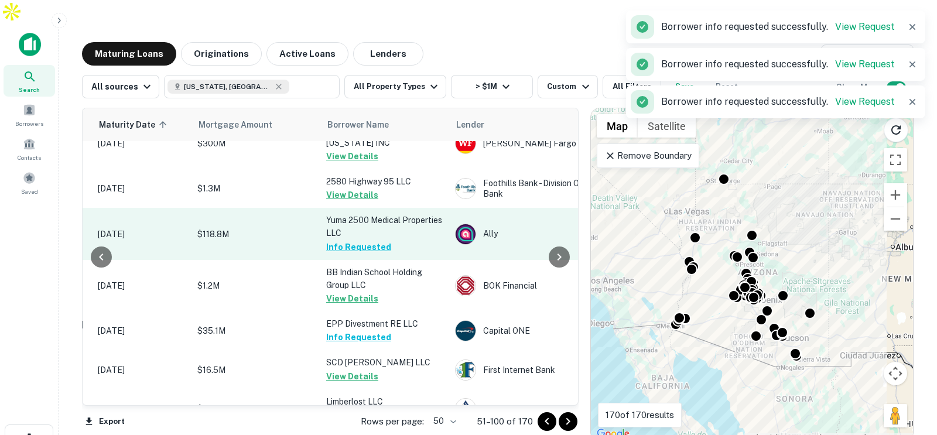
scroll to position [1393, 189]
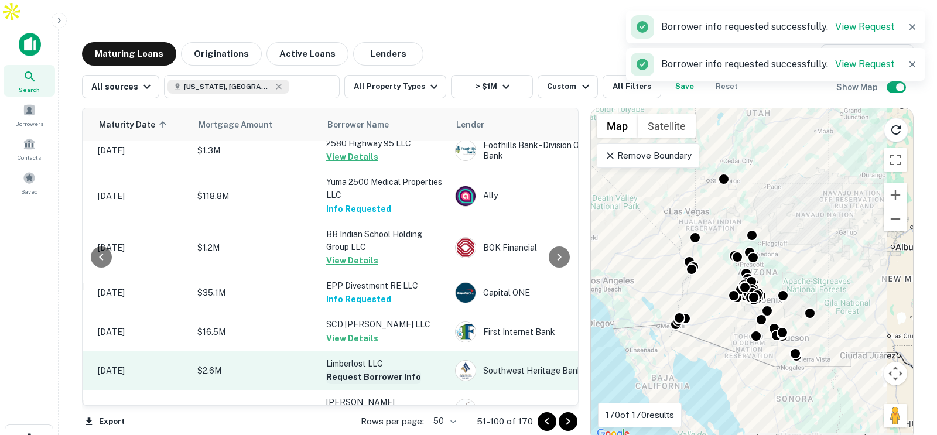
click at [394, 370] on button "Request Borrower Info" at bounding box center [373, 377] width 95 height 14
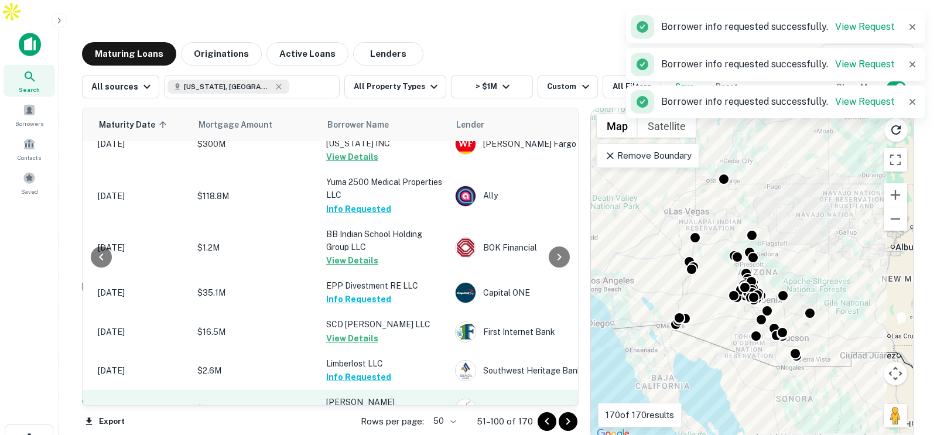
click at [379, 409] on button "Request Borrower Info" at bounding box center [373, 416] width 95 height 14
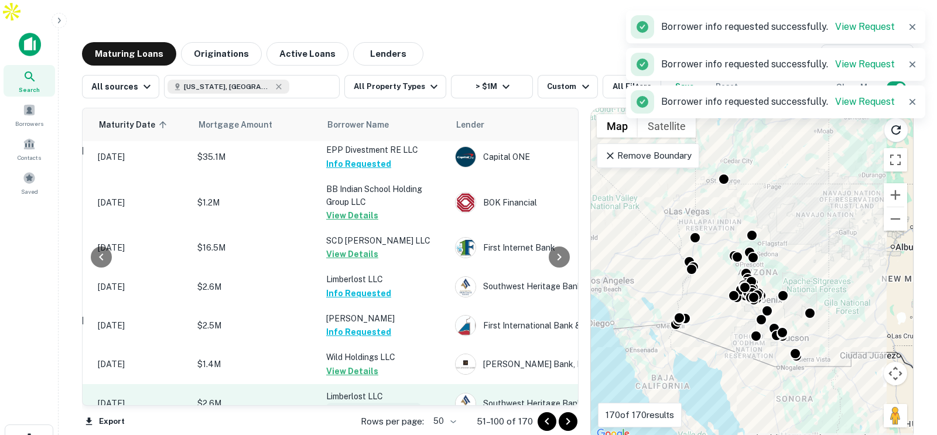
click at [376, 403] on button "Request Borrower Info" at bounding box center [373, 410] width 95 height 14
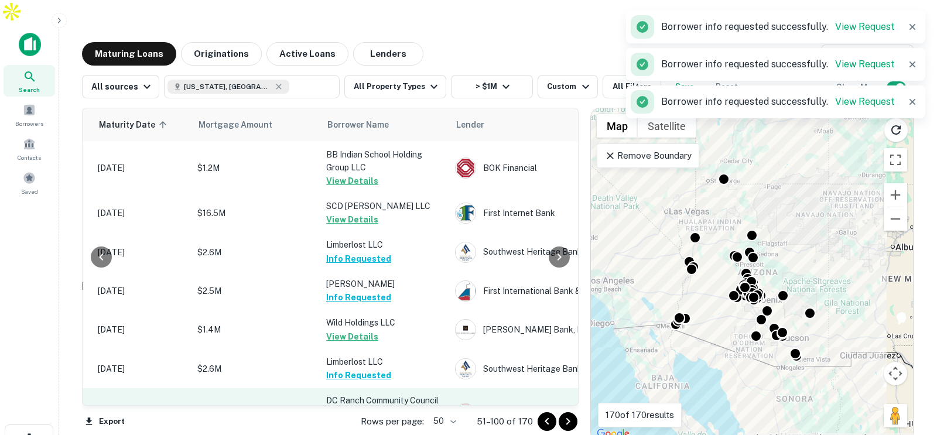
click at [356, 420] on button "Request Borrower Info" at bounding box center [373, 427] width 95 height 14
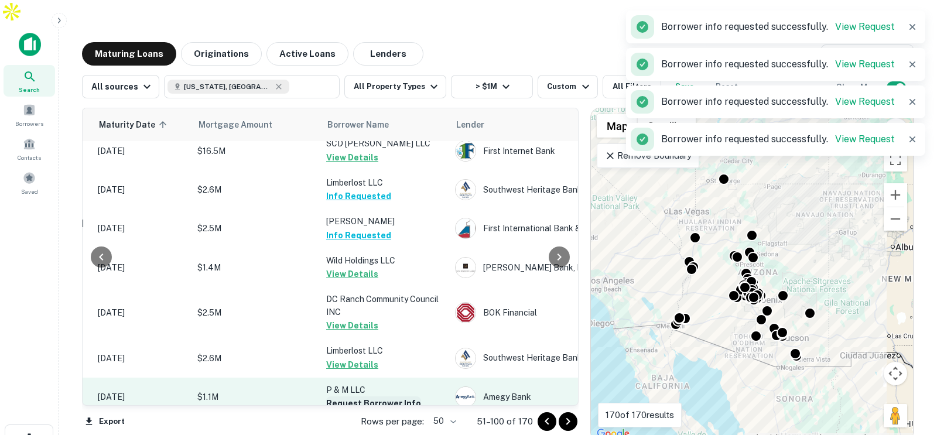
scroll to position [1565, 189]
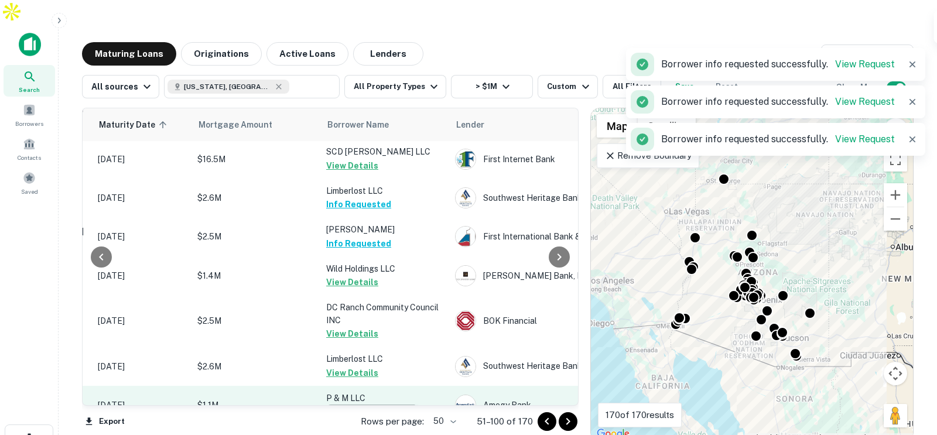
click at [354, 405] on button "Request Borrower Info" at bounding box center [373, 412] width 95 height 14
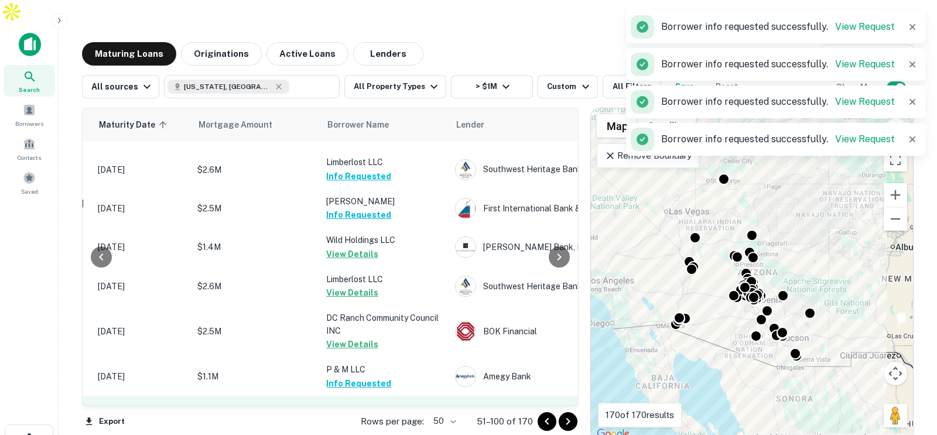
scroll to position [1610, 189]
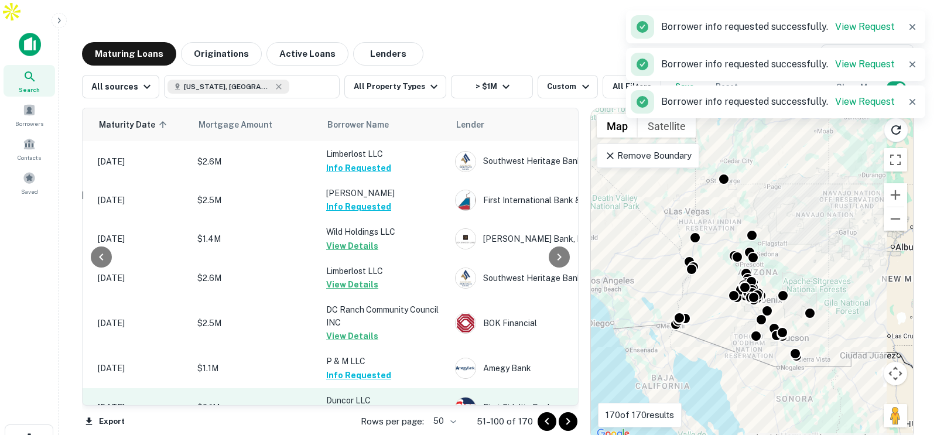
click at [372, 407] on button "Request Borrower Info" at bounding box center [373, 414] width 95 height 14
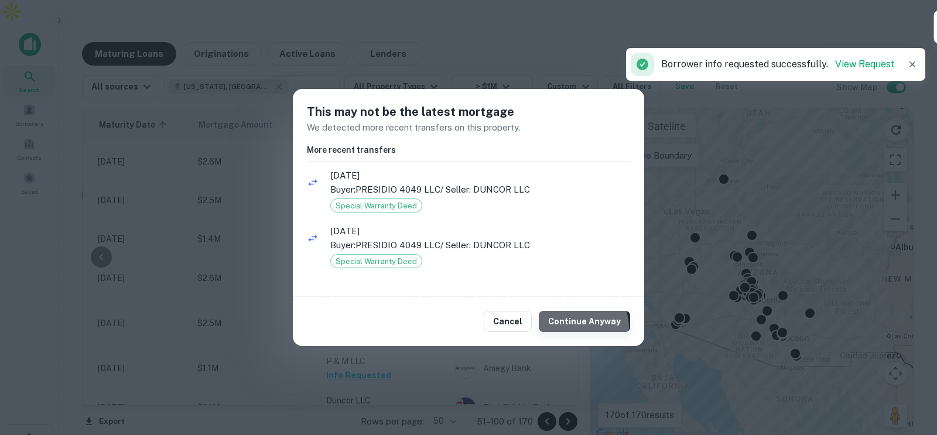
click at [581, 327] on button "Continue Anyway" at bounding box center [584, 321] width 91 height 21
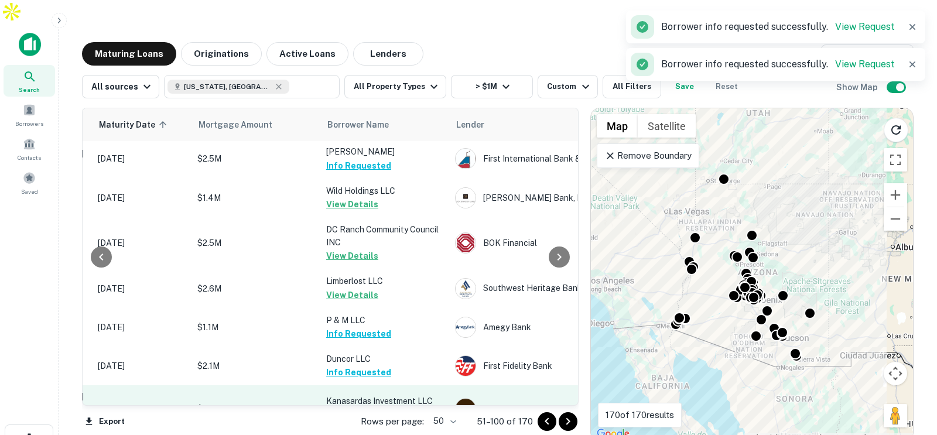
scroll to position [1643, 189]
click at [366, 409] on button "Request Borrower Info" at bounding box center [373, 416] width 95 height 14
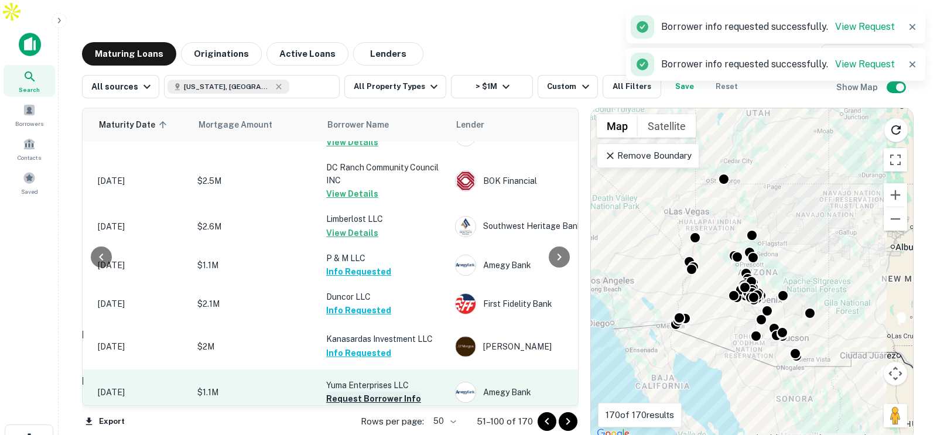
click at [363, 392] on button "Request Borrower Info" at bounding box center [373, 399] width 95 height 14
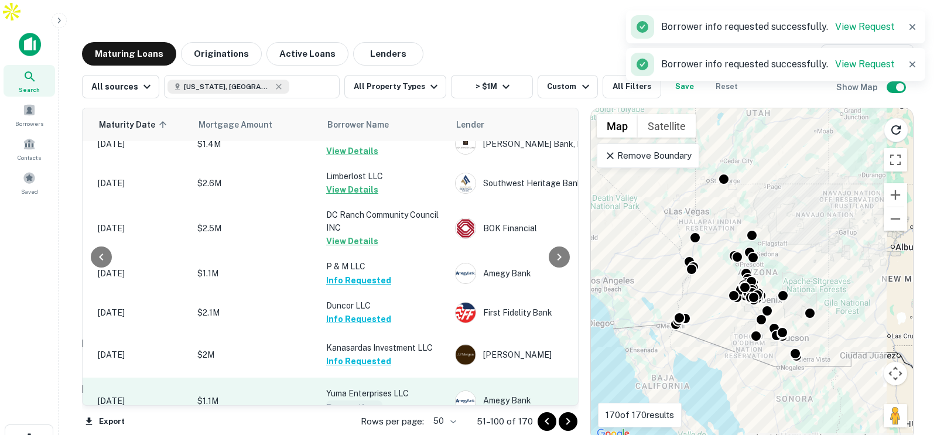
scroll to position [1714, 189]
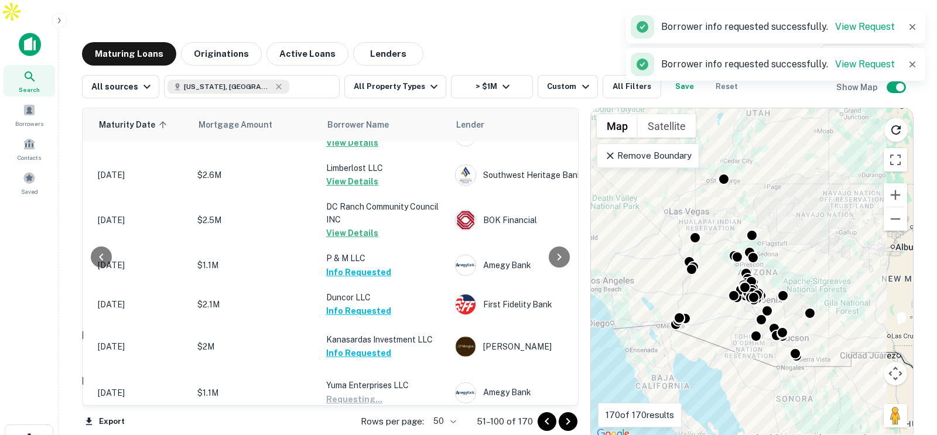
click at [402, 435] on button "Request Borrower Info" at bounding box center [373, 442] width 95 height 14
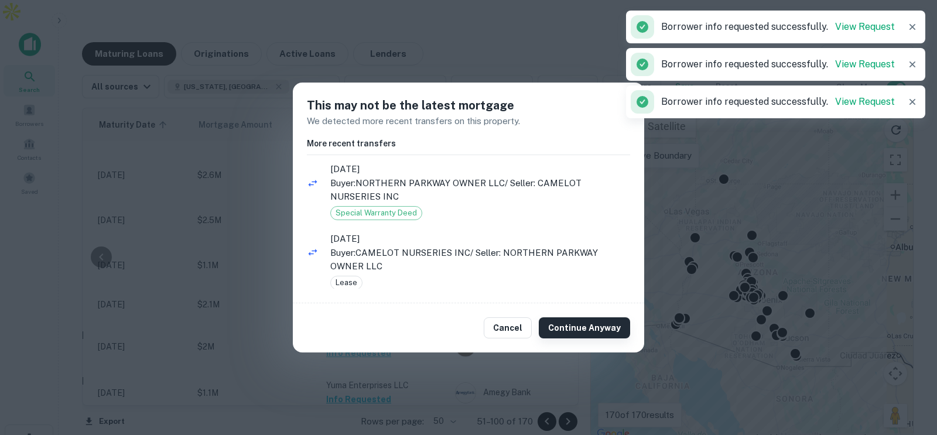
click at [586, 324] on button "Continue Anyway" at bounding box center [584, 328] width 91 height 21
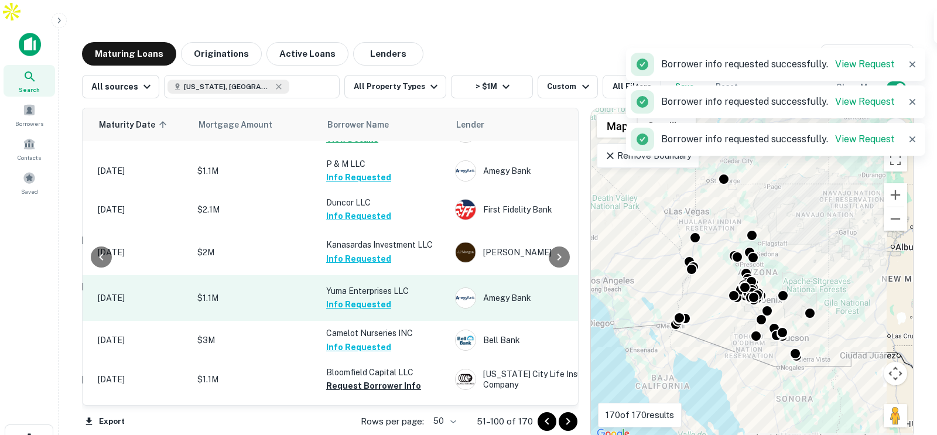
scroll to position [1793, 189]
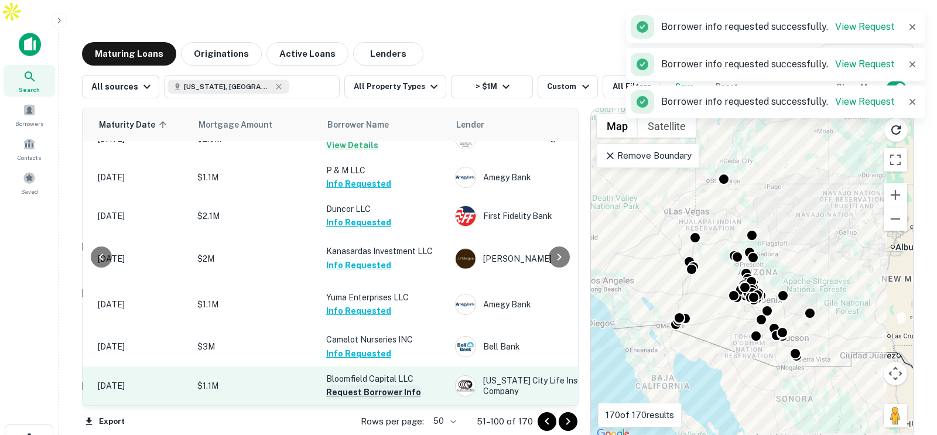
click at [383, 385] on button "Request Borrower Info" at bounding box center [373, 392] width 95 height 14
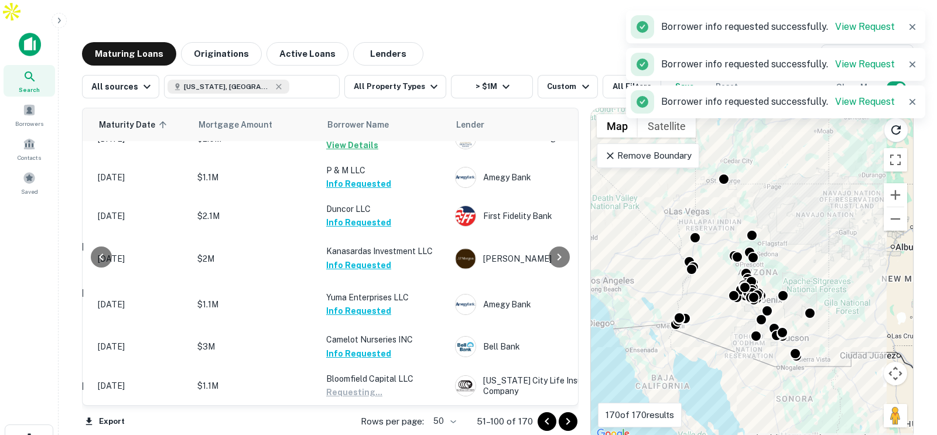
click at [396, 424] on button "Request Borrower Info" at bounding box center [373, 431] width 95 height 14
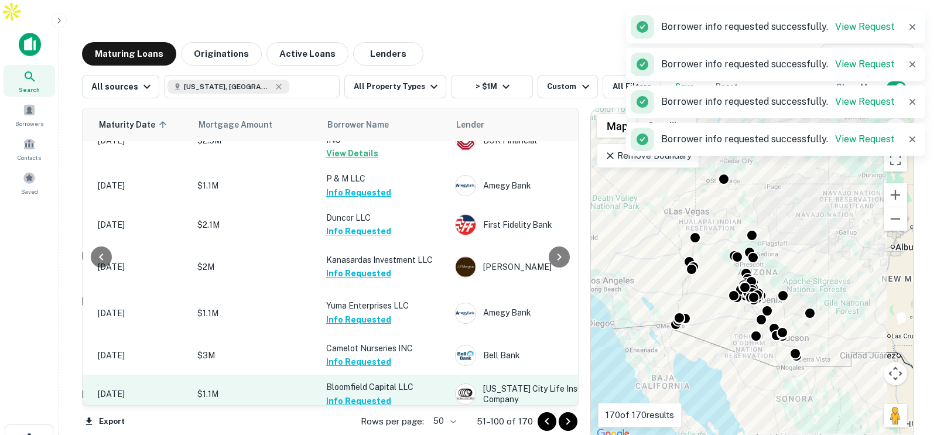
scroll to position [1856, 189]
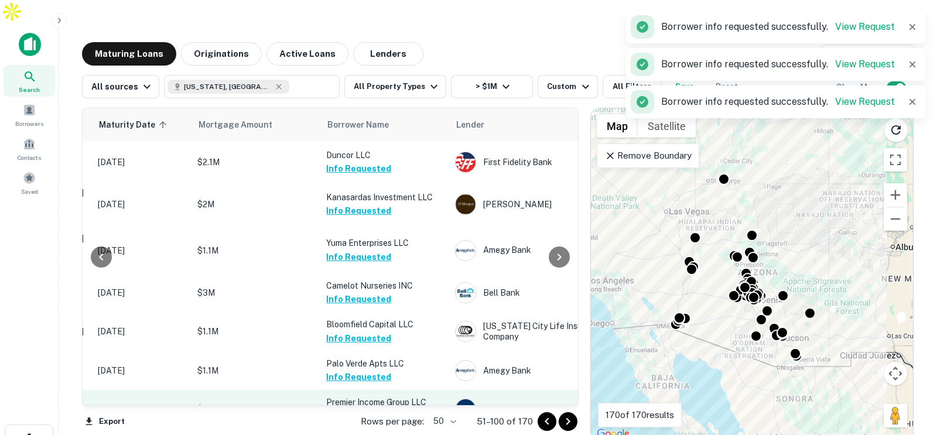
click at [386, 409] on button "Request Borrower Info" at bounding box center [373, 416] width 95 height 14
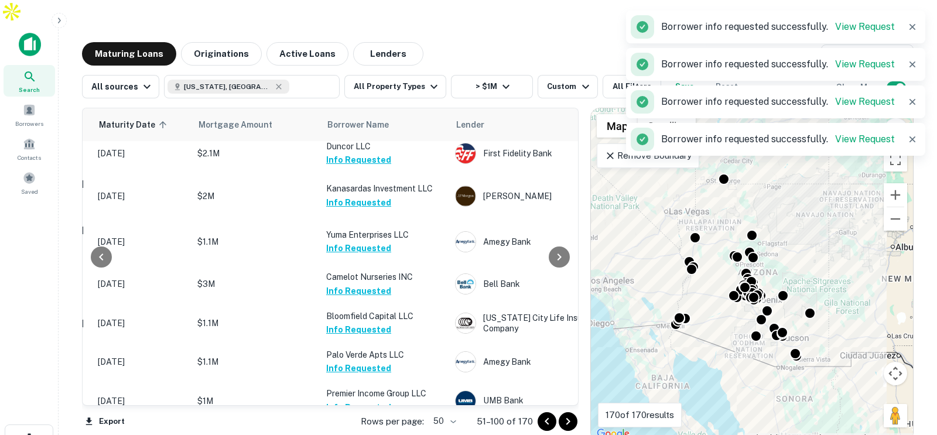
scroll to position [1848, 189]
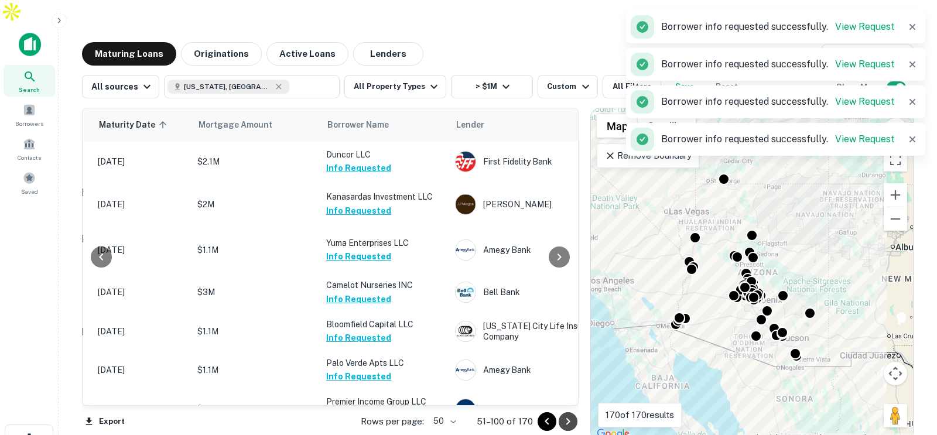
click at [568, 418] on icon "Go to next page" at bounding box center [568, 421] width 4 height 7
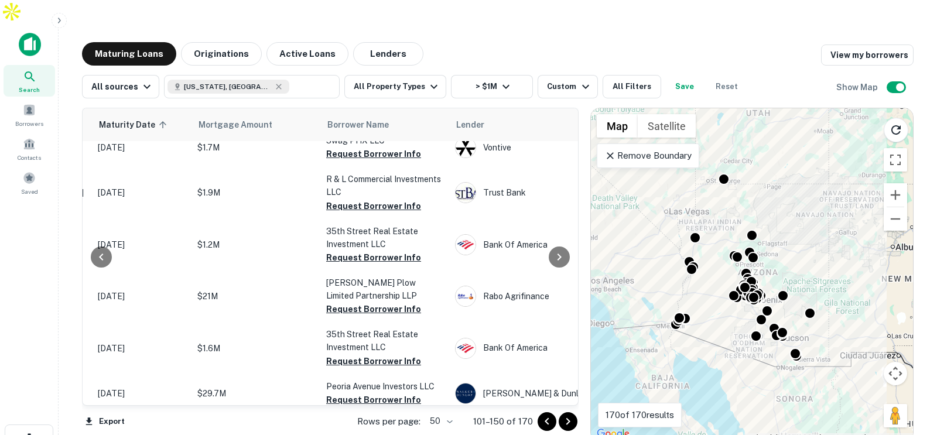
scroll to position [0, 189]
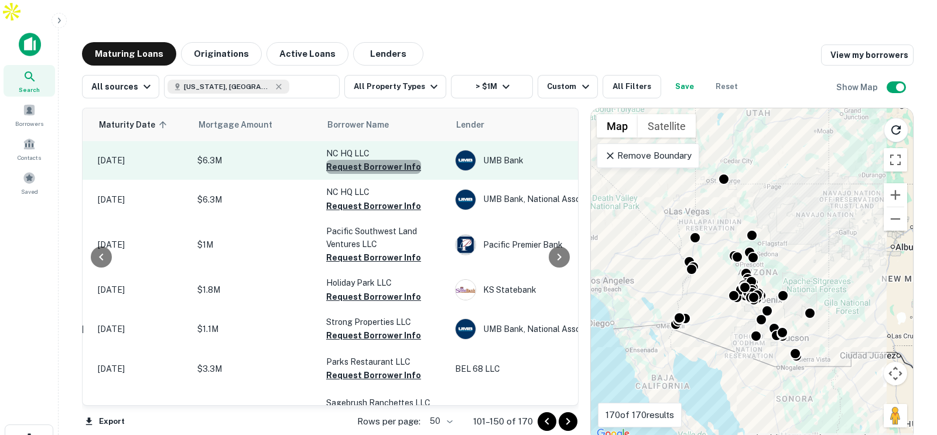
click at [386, 160] on button "Request Borrower Info" at bounding box center [373, 167] width 95 height 14
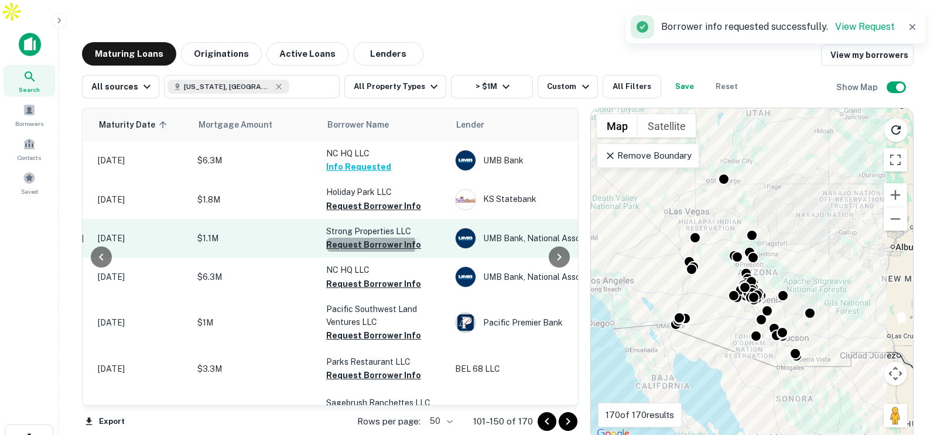
click at [360, 238] on button "Request Borrower Info" at bounding box center [373, 245] width 95 height 14
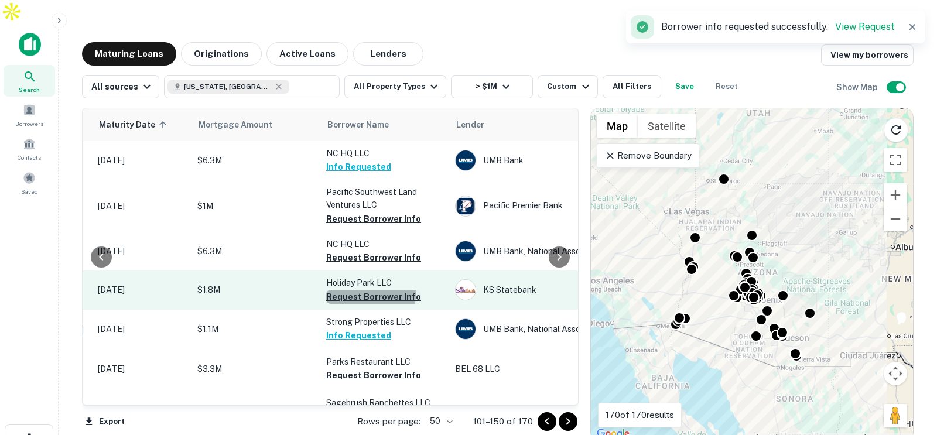
click at [361, 290] on button "Request Borrower Info" at bounding box center [373, 297] width 95 height 14
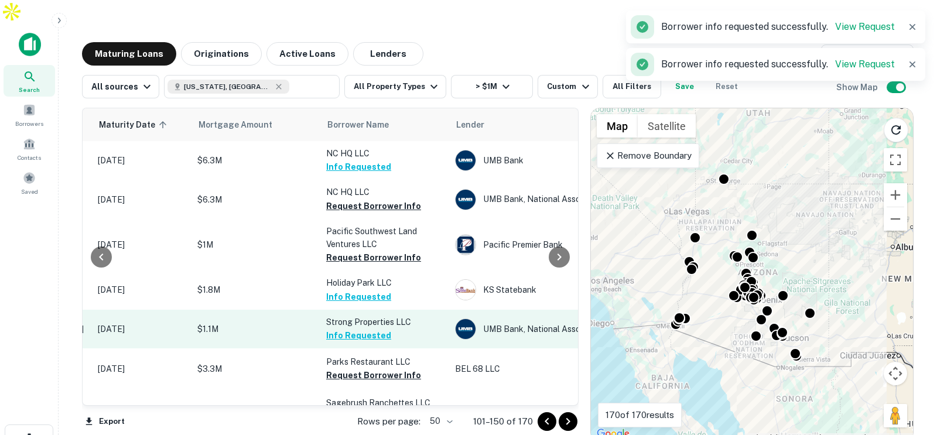
scroll to position [59, 189]
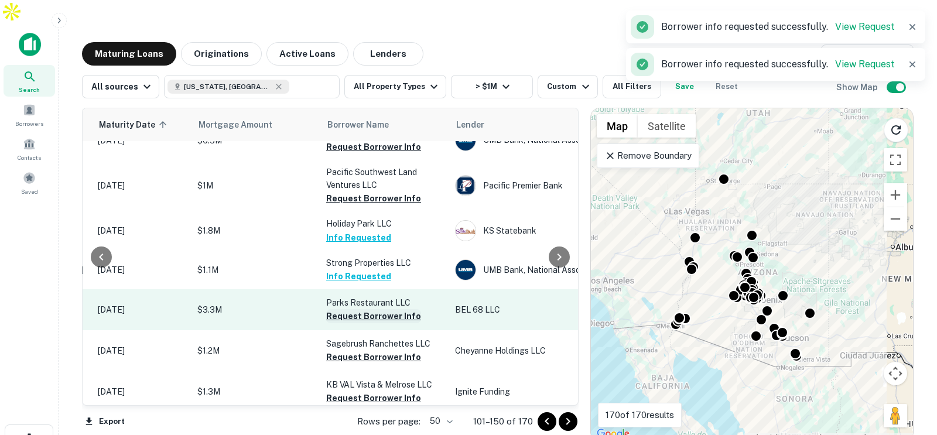
click at [389, 309] on button "Request Borrower Info" at bounding box center [373, 316] width 95 height 14
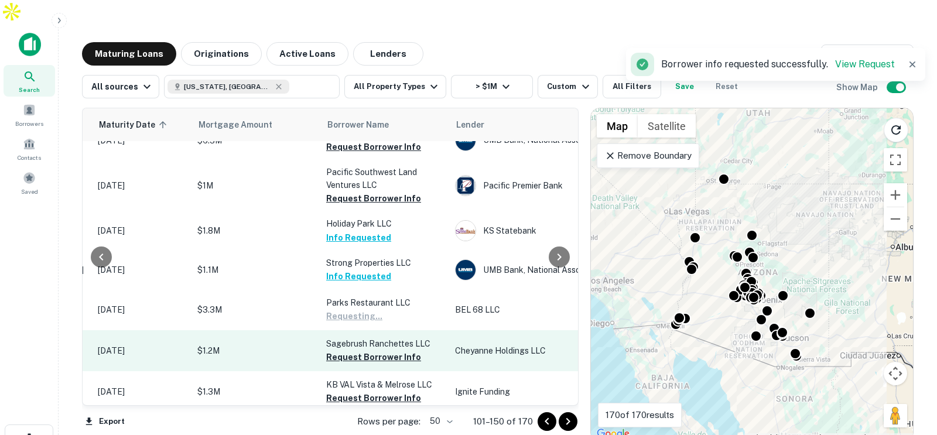
scroll to position [96, 189]
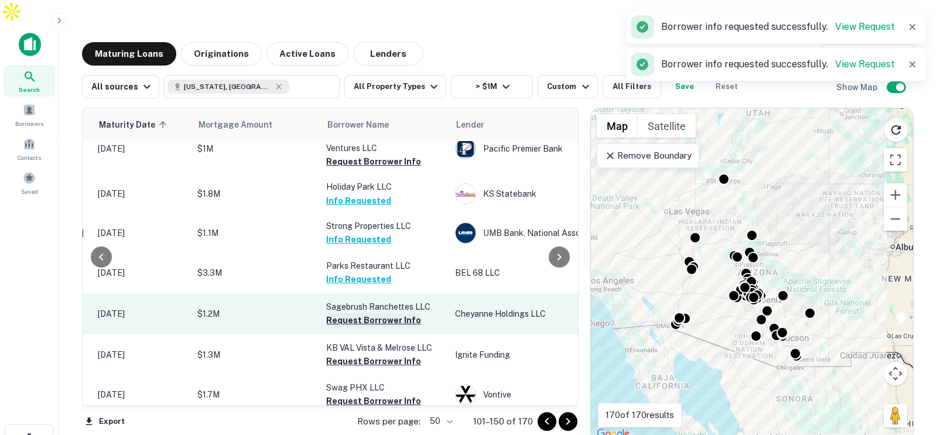
click at [401, 313] on button "Request Borrower Info" at bounding box center [373, 320] width 95 height 14
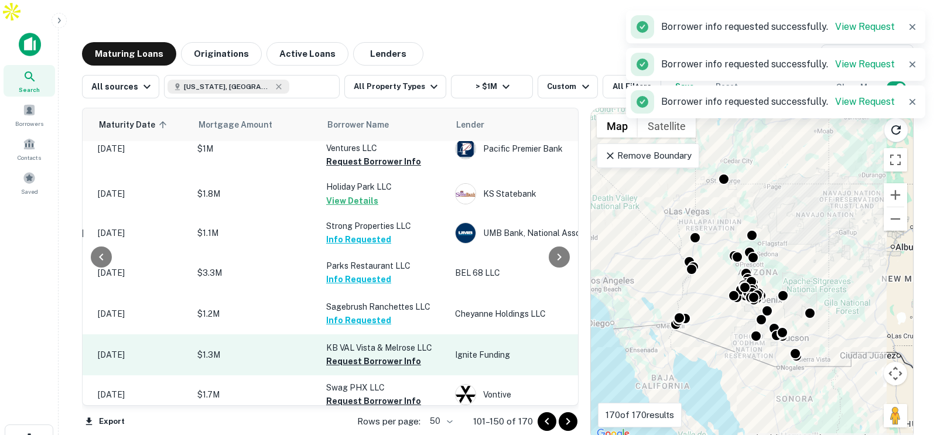
scroll to position [125, 189]
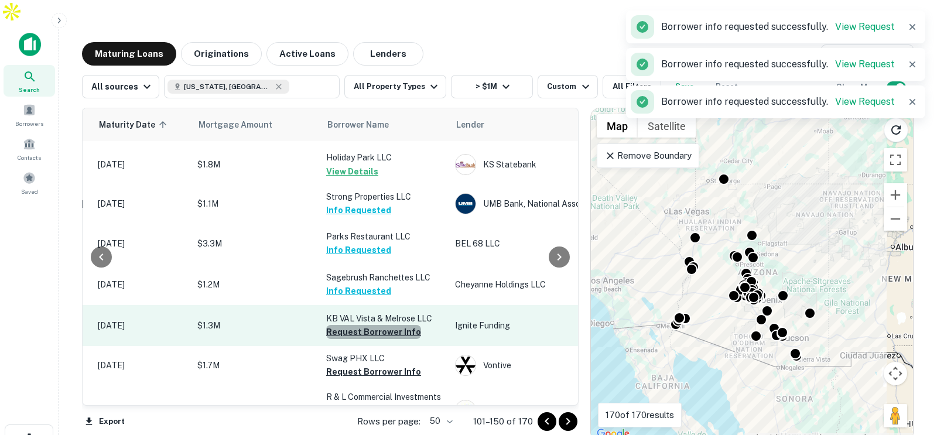
click at [393, 325] on button "Request Borrower Info" at bounding box center [373, 332] width 95 height 14
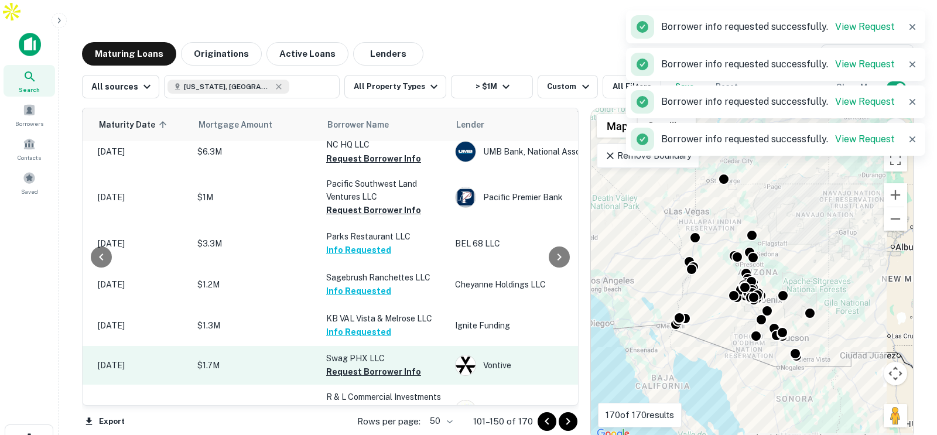
scroll to position [153, 189]
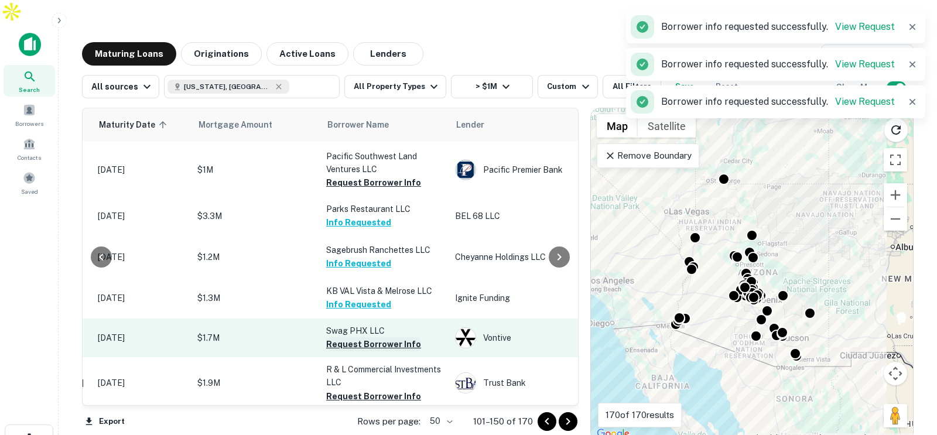
click at [395, 337] on button "Request Borrower Info" at bounding box center [373, 344] width 95 height 14
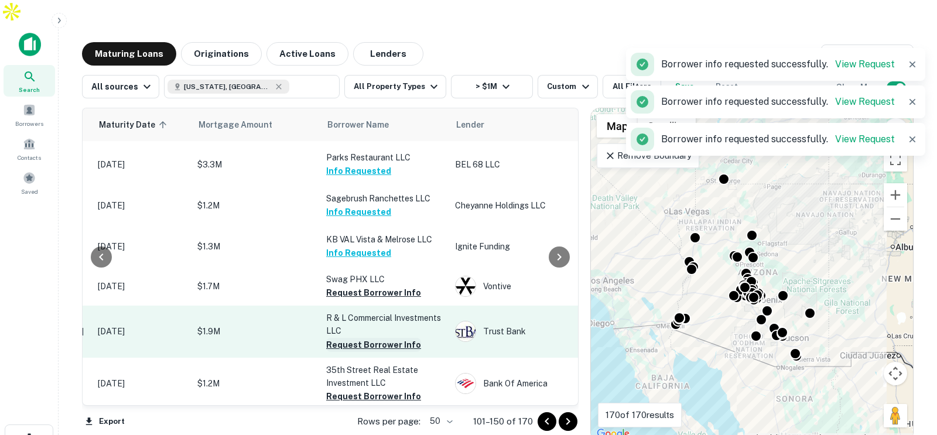
click at [376, 338] on button "Request Borrower Info" at bounding box center [373, 345] width 95 height 14
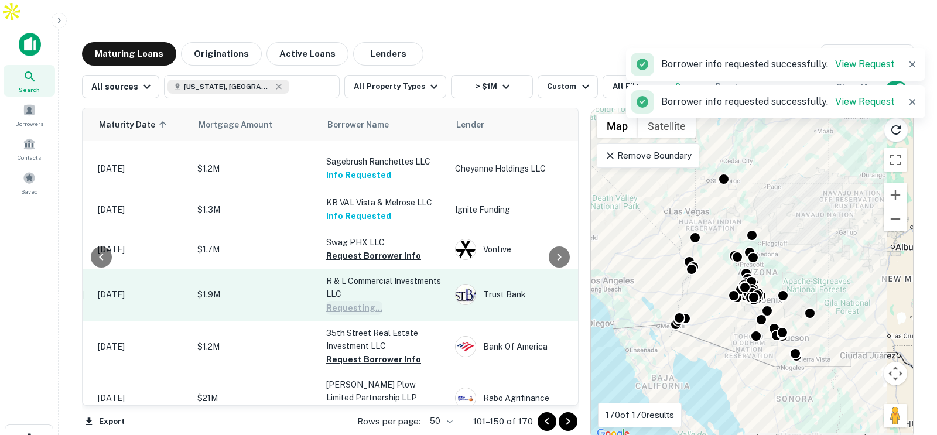
scroll to position [250, 189]
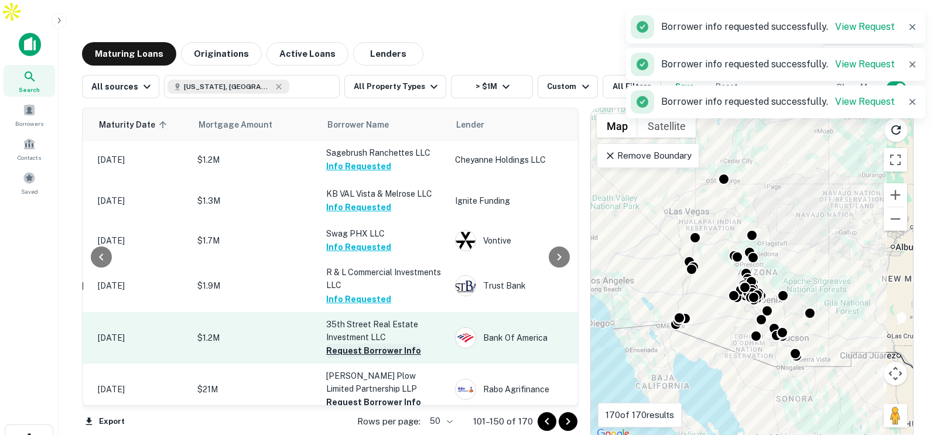
click at [363, 344] on button "Request Borrower Info" at bounding box center [373, 351] width 95 height 14
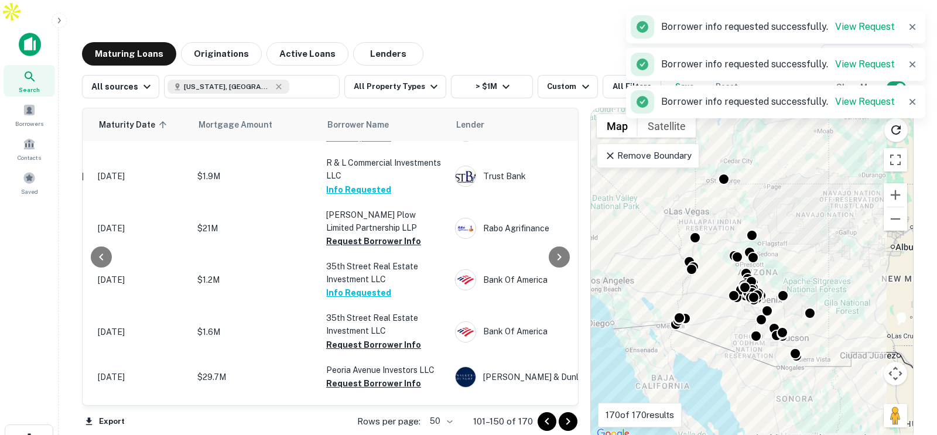
scroll to position [359, 189]
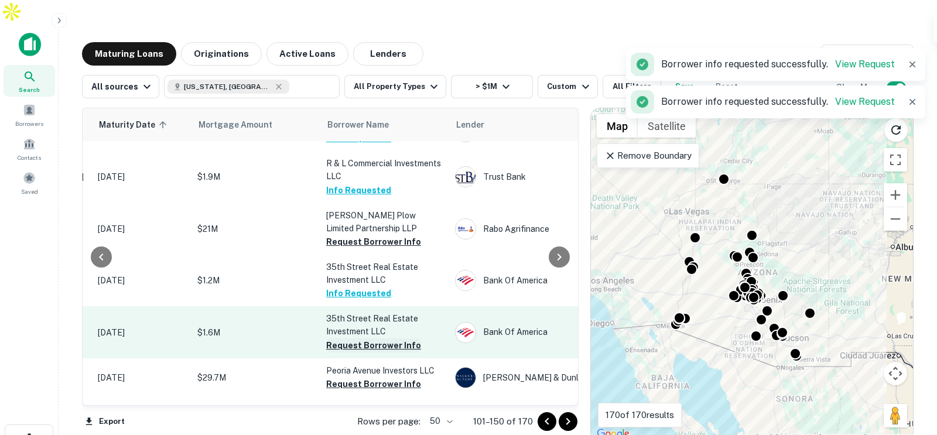
click at [355, 339] on button "Request Borrower Info" at bounding box center [373, 346] width 95 height 14
